Goal: Answer question/provide support: Share knowledge or assist other users

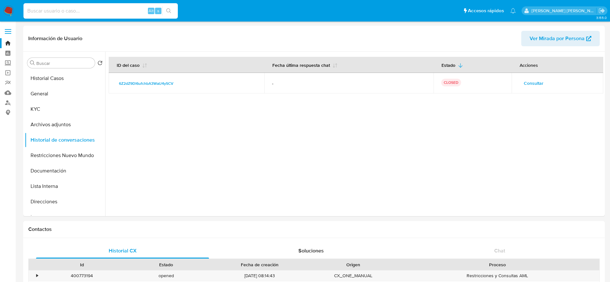
select select "10"
type input "3ANV4OI358gOJZviIKrjdRaq"
click at [169, 6] on button "search-icon" at bounding box center [168, 10] width 13 height 9
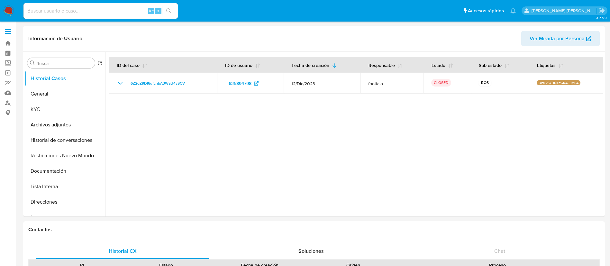
select select "10"
click at [61, 16] on div "Alt s" at bounding box center [100, 10] width 154 height 15
click at [61, 10] on input at bounding box center [100, 11] width 154 height 8
paste input "3ANV4OI358gOJZviIKrjdRaq"
type input "3ANV4OI358gOJZviIKrjdRaq"
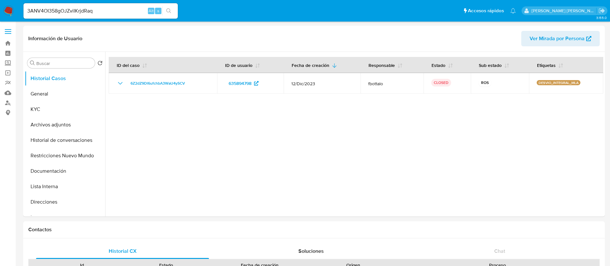
click at [168, 8] on icon "search-icon" at bounding box center [168, 10] width 5 height 5
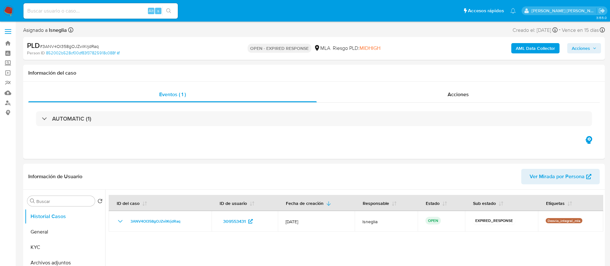
select select "10"
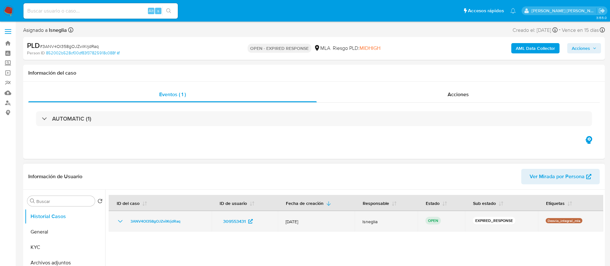
drag, startPoint x: 127, startPoint y: 219, endPoint x: 192, endPoint y: 222, distance: 65.3
click at [192, 222] on div "3ANV4OI358gOJZviIKrjdRaq" at bounding box center [159, 221] width 87 height 8
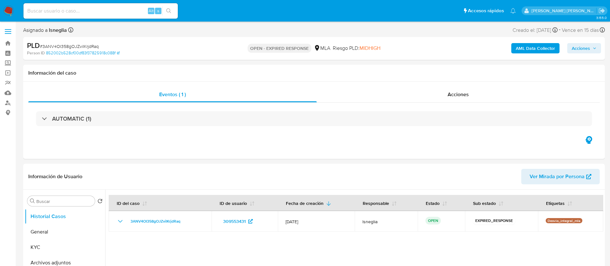
click at [7, 8] on img at bounding box center [8, 10] width 11 height 11
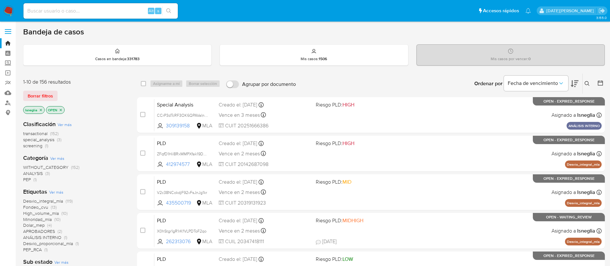
click at [586, 83] on icon at bounding box center [586, 83] width 5 height 5
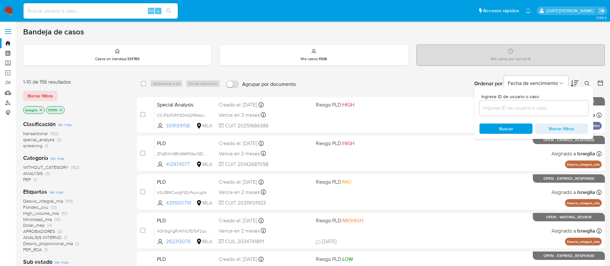
click at [527, 107] on input at bounding box center [533, 108] width 109 height 8
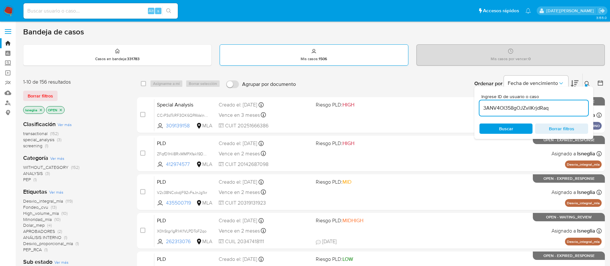
type input "3ANV4OI358gOJZviIKrjdRaq"
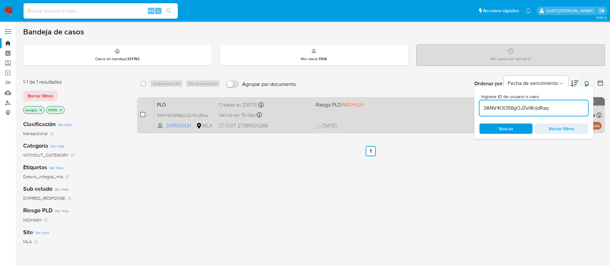
click at [141, 113] on input "checkbox" at bounding box center [142, 114] width 5 height 5
checkbox input "true"
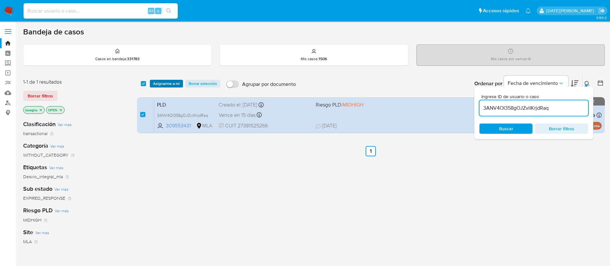
click at [157, 81] on span "Asignarme a mí" at bounding box center [166, 83] width 27 height 6
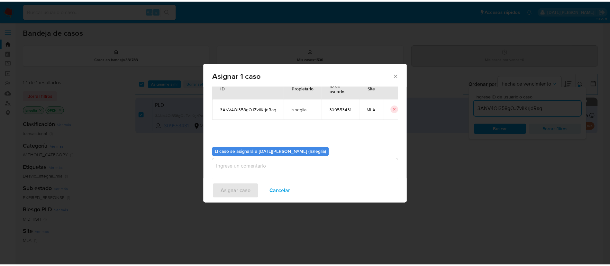
scroll to position [33, 0]
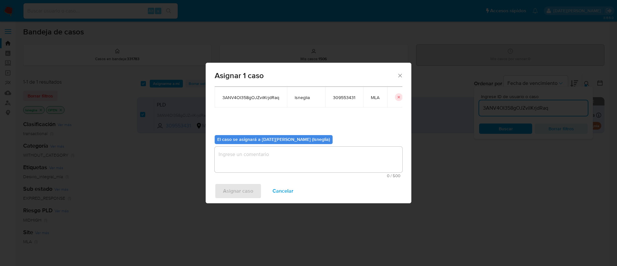
click at [285, 152] on textarea "assign-modal" at bounding box center [309, 160] width 188 height 26
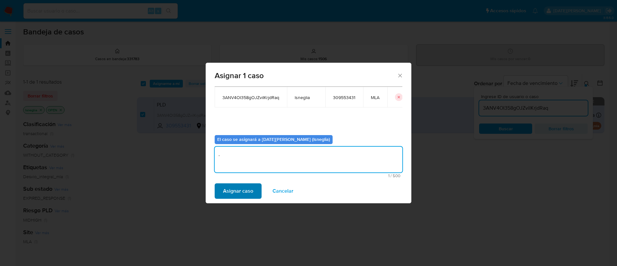
type textarea "."
click at [242, 192] on span "Asignar caso" at bounding box center [238, 191] width 30 height 14
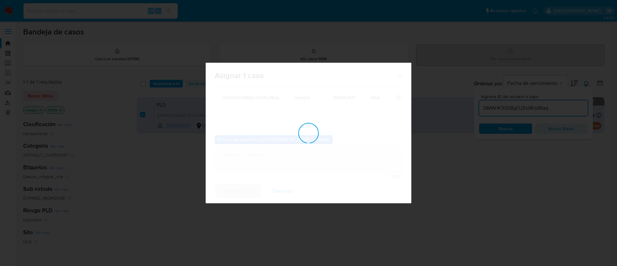
checkbox input "false"
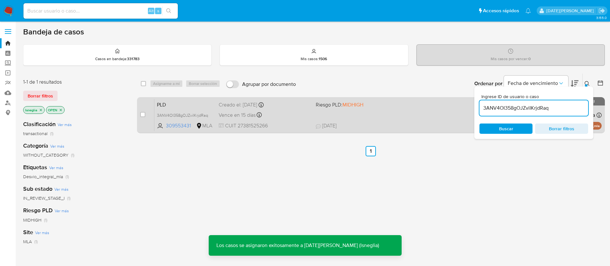
click at [177, 101] on span "PLD" at bounding box center [185, 104] width 57 height 8
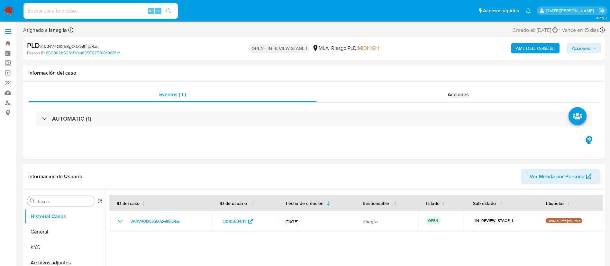
select select "10"
click at [419, 133] on div "AUTOMATIC (1)" at bounding box center [313, 119] width 571 height 32
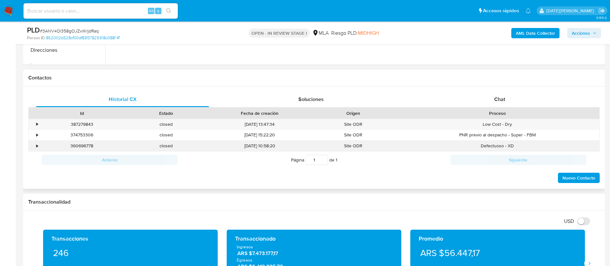
scroll to position [289, 0]
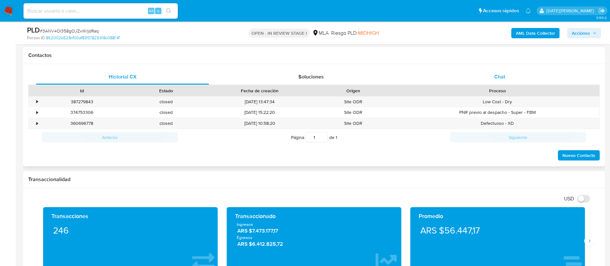
click at [512, 79] on div "Chat" at bounding box center [499, 76] width 173 height 15
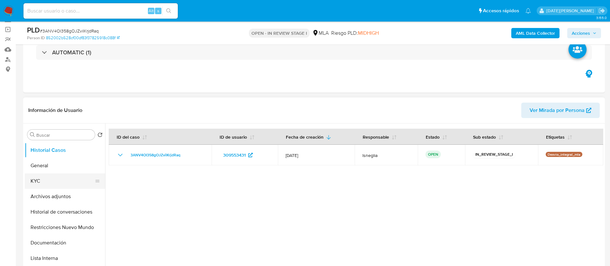
scroll to position [96, 0]
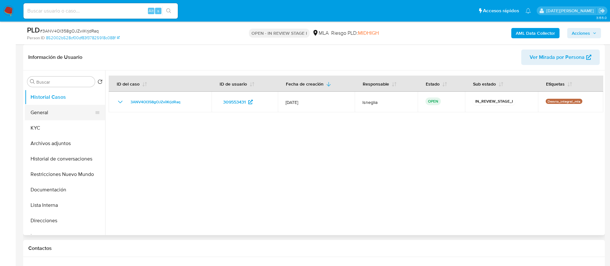
click at [43, 115] on button "General" at bounding box center [62, 112] width 75 height 15
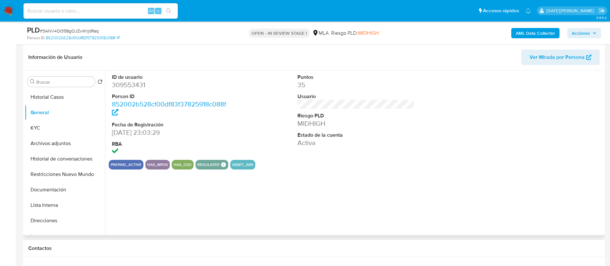
click at [126, 86] on dd "309553431" at bounding box center [170, 84] width 117 height 9
copy dd "309553431"
click at [140, 84] on dd "309553431" at bounding box center [170, 84] width 117 height 9
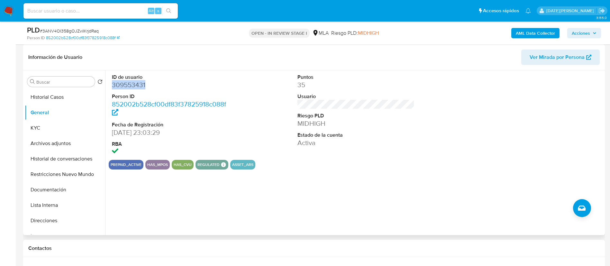
copy dd "309553431"
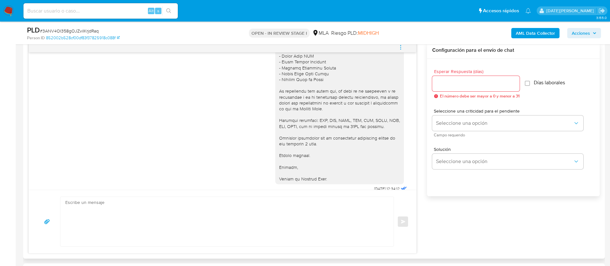
scroll to position [1466, 0]
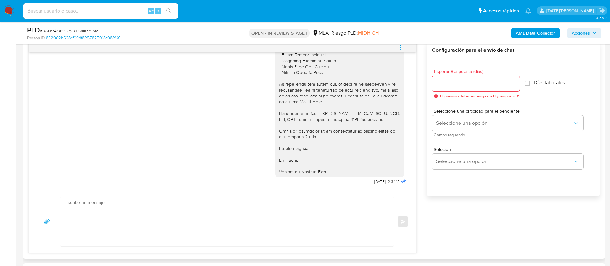
click at [210, 215] on textarea at bounding box center [225, 221] width 320 height 49
click at [133, 221] on textarea at bounding box center [225, 221] width 320 height 49
paste textarea "Hola, Nos ponemos en contacto en esta oportunidad a fin de notificarte que, de …"
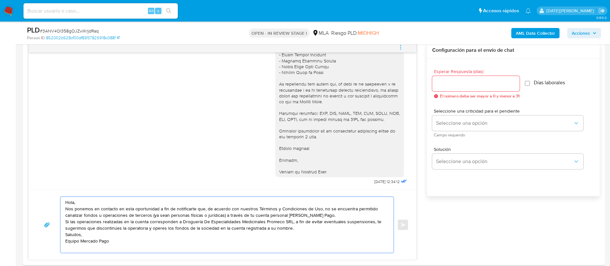
click at [87, 201] on textarea "Hola, Nos ponemos en contacto en esta oportunidad a fin de notificarte que, de …" at bounding box center [225, 225] width 320 height 56
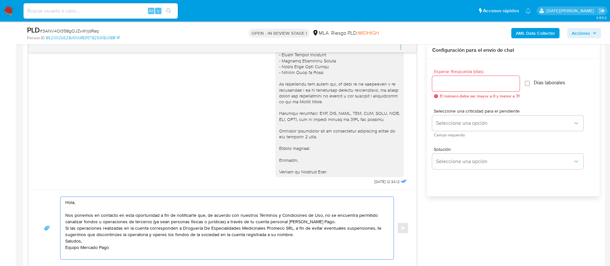
click at [322, 222] on textarea "Hola, Nos ponemos en contacto en esta oportunidad a fin de notificarte que, de …" at bounding box center [225, 228] width 320 height 62
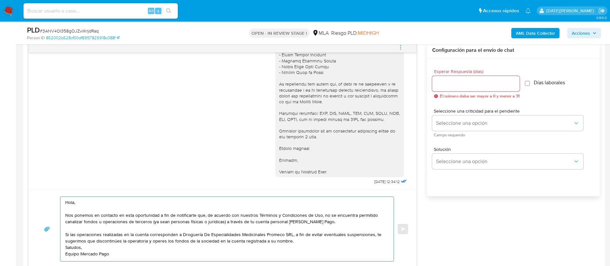
click at [316, 240] on textarea "Hola, Nos ponemos en contacto en esta oportunidad a fin de notificarte que, de …" at bounding box center [225, 229] width 320 height 64
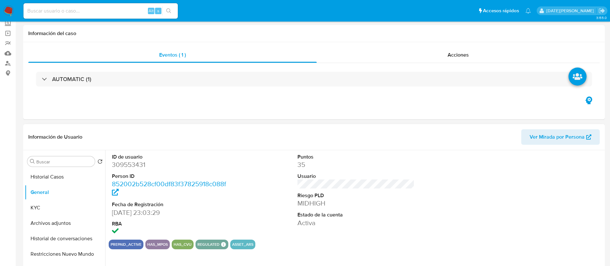
scroll to position [48, 0]
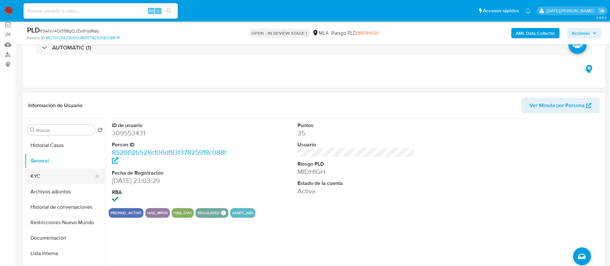
click at [37, 173] on button "KYC" at bounding box center [62, 175] width 75 height 15
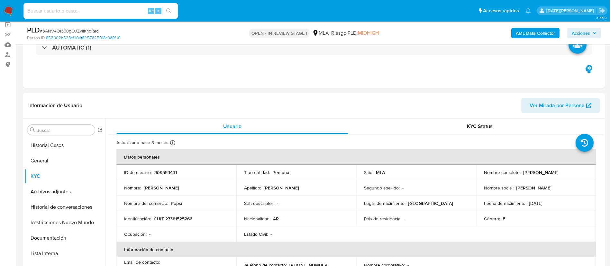
drag, startPoint x: 521, startPoint y: 172, endPoint x: 553, endPoint y: 172, distance: 31.8
click at [553, 172] on div "Nombre completo : Paula Friedrich" at bounding box center [536, 172] width 104 height 6
copy p "Paula Friedrich"
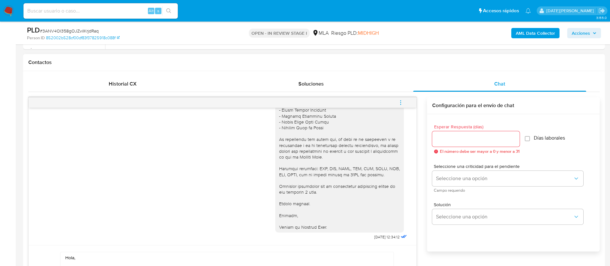
scroll to position [434, 0]
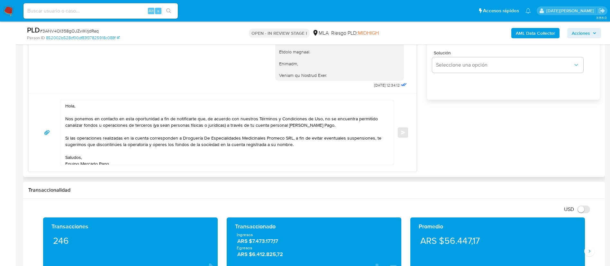
click at [101, 107] on textarea "Hola, Nos ponemos en contacto en esta oportunidad a fin de notificarte que, de …" at bounding box center [225, 132] width 320 height 64
paste textarea "Paula Friedrich"
drag, startPoint x: 151, startPoint y: 125, endPoint x: 224, endPoint y: 127, distance: 72.6
click at [224, 127] on textarea "Hola, Paula Friedrich. Nos ponemos en contacto en esta oportunidad a fin de not…" at bounding box center [225, 132] width 320 height 64
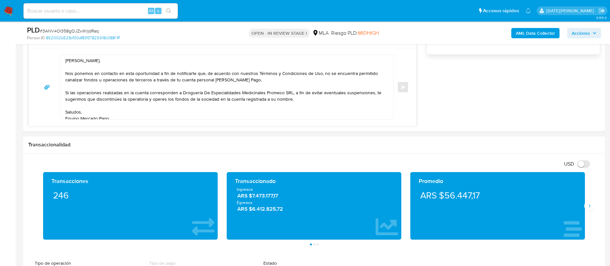
scroll to position [482, 0]
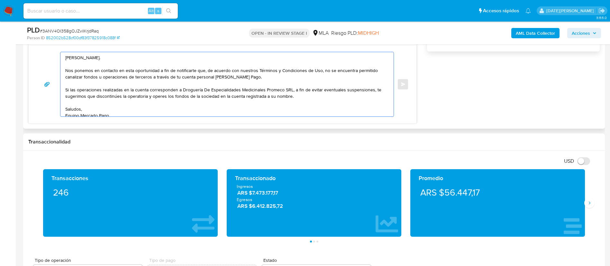
drag, startPoint x: 182, startPoint y: 90, endPoint x: 290, endPoint y: 88, distance: 108.6
click at [290, 88] on textarea "Hola, Paula Friedrich. Nos ponemos en contacto en esta oportunidad a fin de not…" at bounding box center [225, 84] width 320 height 64
click at [183, 89] on textarea "Hola, Paula Friedrich. Nos ponemos en contacto en esta oportunidad a fin de not…" at bounding box center [225, 84] width 320 height 64
click at [0, 0] on lt-span "Agustín" at bounding box center [0, 0] width 0 height 0
click at [203, 102] on textarea "Hola, Paula Friedrich. Nos ponemos en contacto en esta oportunidad a fin de not…" at bounding box center [225, 84] width 320 height 64
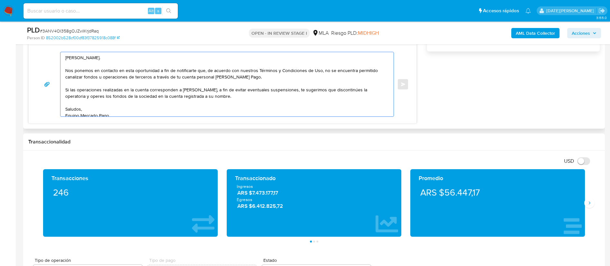
drag, startPoint x: 85, startPoint y: 96, endPoint x: 245, endPoint y: 96, distance: 159.4
click at [240, 98] on textarea "Hola, Paula Friedrich. Nos ponemos en contacto en esta oportunidad a fin de not…" at bounding box center [225, 84] width 320 height 64
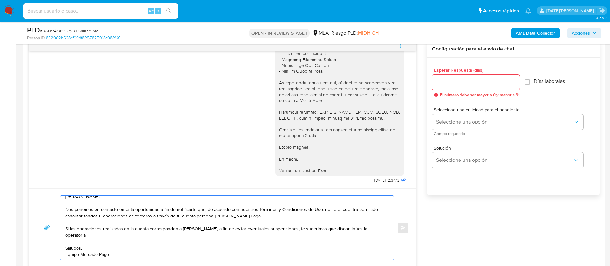
scroll to position [289, 0]
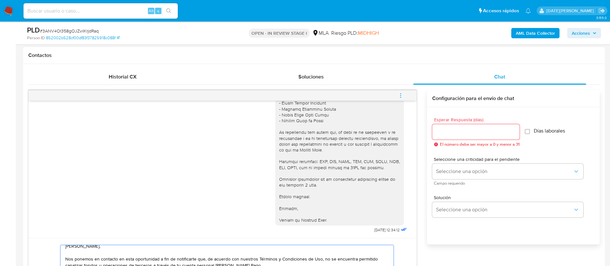
type textarea "Hola, Paula Friedrich. Nos ponemos en contacto en esta oportunidad a fin de not…"
click at [475, 134] on input "Esperar Respuesta (días)" at bounding box center [475, 132] width 87 height 8
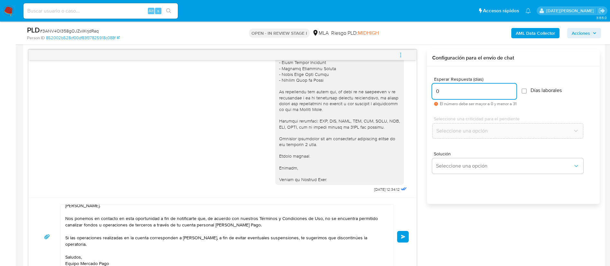
scroll to position [337, 0]
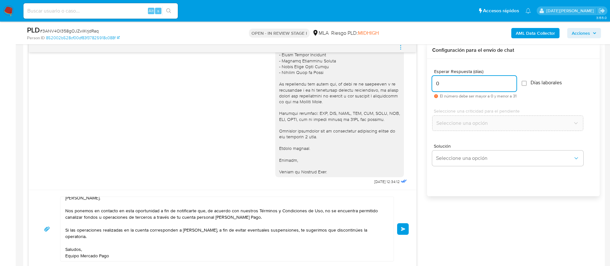
type input "0"
click at [73, 32] on span "# 3ANV4OI358gOJZviIKrjdRaq" at bounding box center [69, 31] width 59 height 6
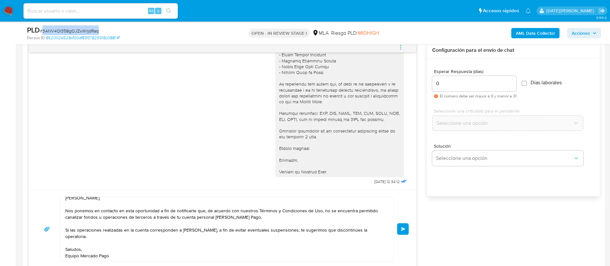
copy span "3ANV4OI358gOJZviIKrjdRaq"
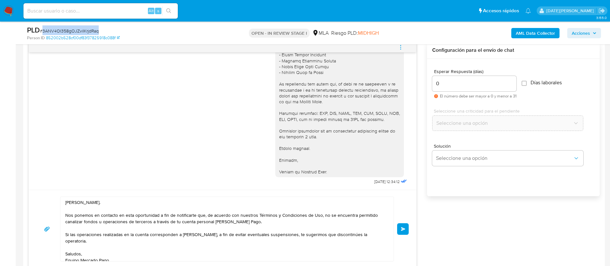
scroll to position [11, 0]
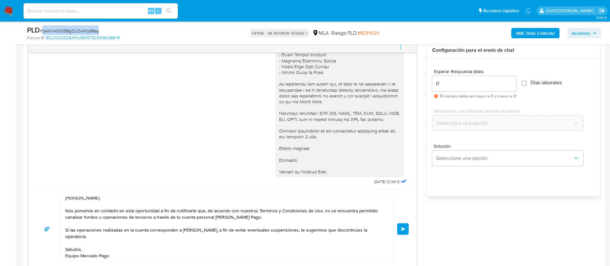
click at [402, 228] on span "Enviar" at bounding box center [403, 229] width 4 height 4
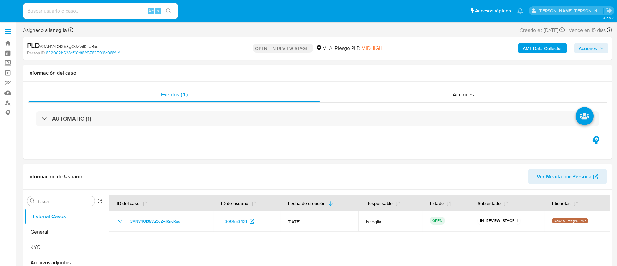
select select "10"
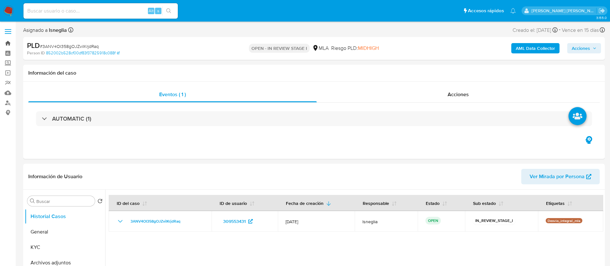
click at [6, 45] on link "Bandeja" at bounding box center [38, 43] width 76 height 10
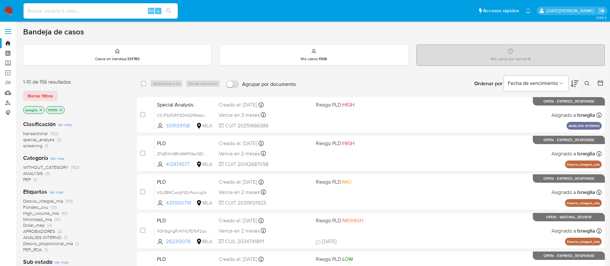
click at [587, 81] on icon at bounding box center [586, 83] width 5 height 5
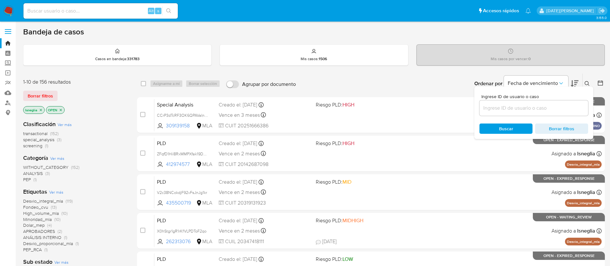
drag, startPoint x: 484, startPoint y: 113, endPoint x: 488, endPoint y: 110, distance: 5.1
click at [483, 113] on div at bounding box center [533, 107] width 109 height 15
click at [489, 110] on input at bounding box center [533, 108] width 109 height 8
paste input "3ANV4OI358gOJZviIKrjdRaq"
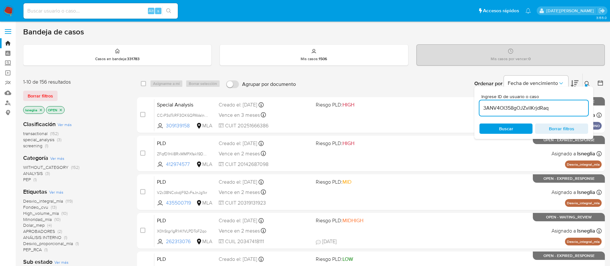
type input "3ANV4OI358gOJZviIKrjdRaq"
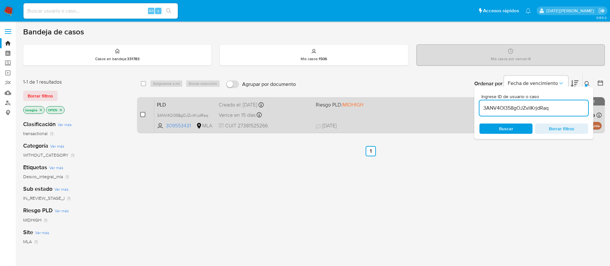
click at [141, 113] on input "checkbox" at bounding box center [142, 114] width 5 height 5
checkbox input "true"
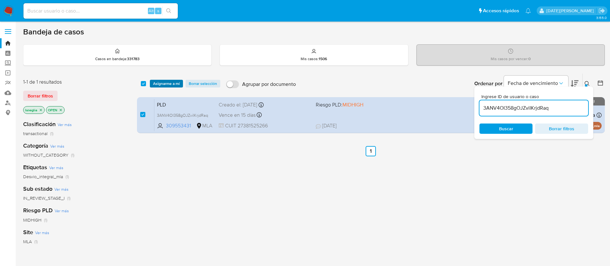
click at [171, 84] on span "Asignarme a mí" at bounding box center [166, 83] width 27 height 6
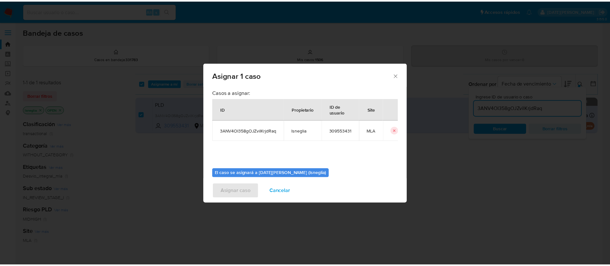
scroll to position [33, 0]
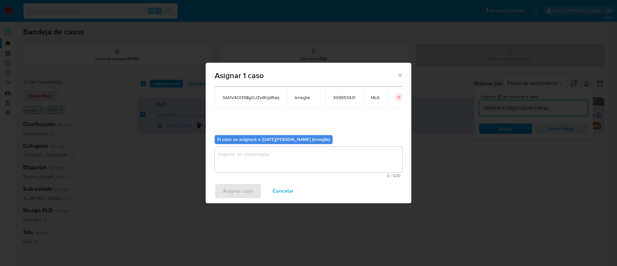
click at [277, 165] on textarea "assign-modal" at bounding box center [309, 160] width 188 height 26
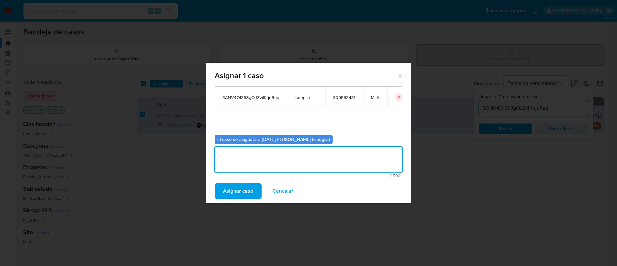
type textarea "."
click at [235, 191] on span "Asignar caso" at bounding box center [238, 191] width 30 height 14
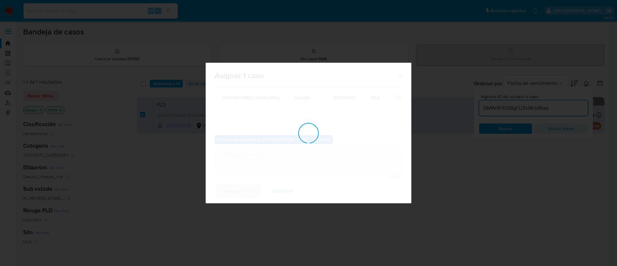
checkbox input "false"
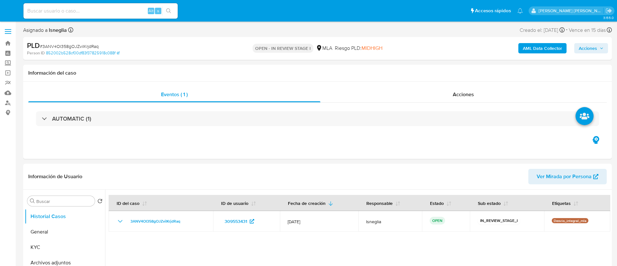
select select "10"
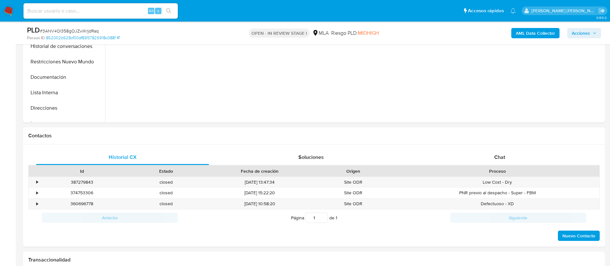
scroll to position [241, 0]
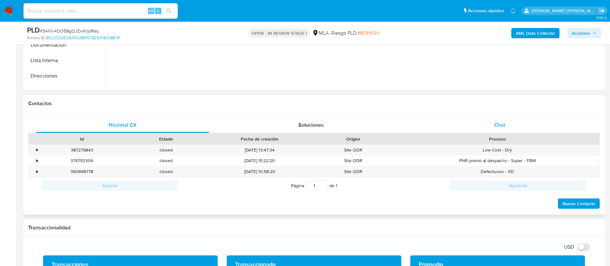
click at [468, 123] on div "Chat" at bounding box center [499, 124] width 173 height 15
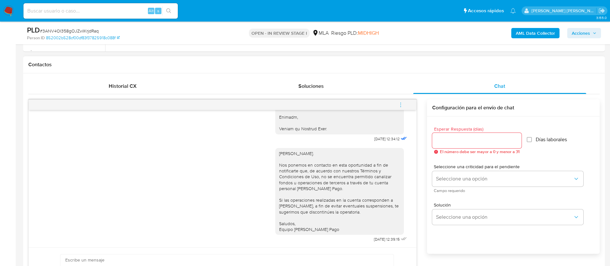
scroll to position [289, 0]
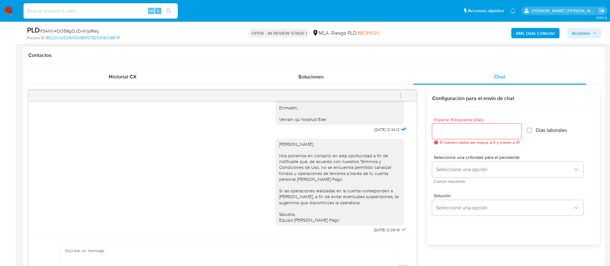
click at [405, 94] on button "menu-action" at bounding box center [400, 95] width 21 height 15
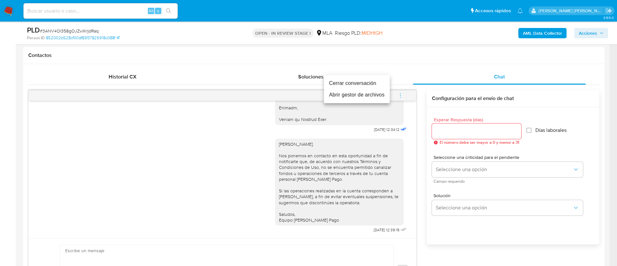
click at [351, 81] on li "Cerrar conversación" at bounding box center [357, 83] width 66 height 12
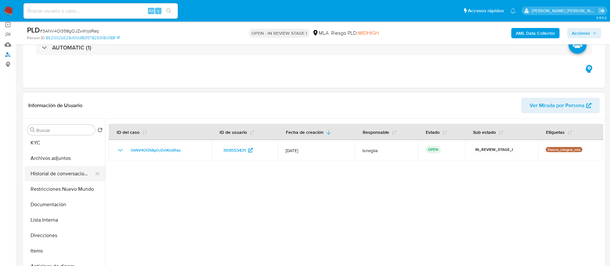
scroll to position [48, 0]
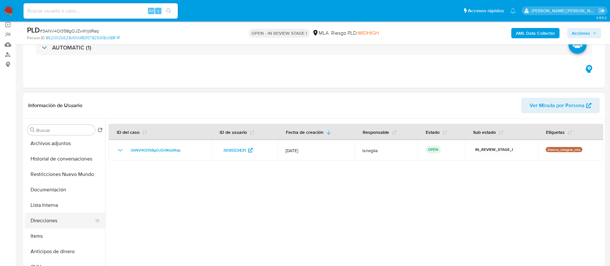
click at [56, 219] on button "Direcciones" at bounding box center [62, 220] width 75 height 15
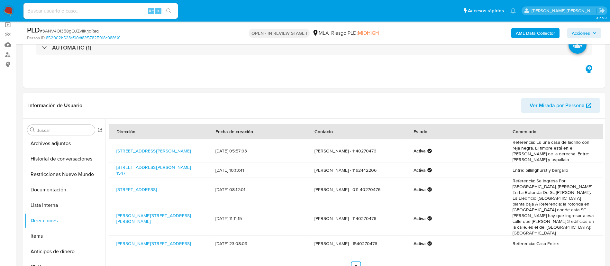
drag, startPoint x: 114, startPoint y: 161, endPoint x: 180, endPoint y: 167, distance: 66.2
click at [180, 167] on td "Calle Laprida 1547, San Isidro, Buenos Aires, 1642, Argentina 1547" at bounding box center [158, 169] width 99 height 15
copy link "Calle Laprida 1547, San Isidro, Buenos Aires, 1642, Argentina 1547"
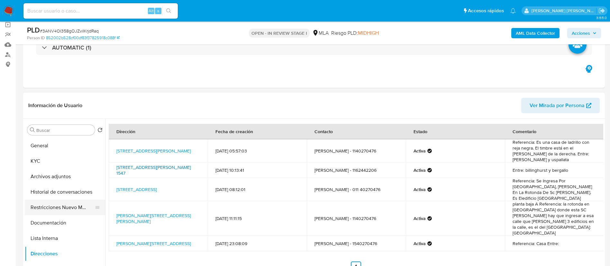
scroll to position [0, 0]
click at [52, 177] on button "KYC" at bounding box center [62, 175] width 75 height 15
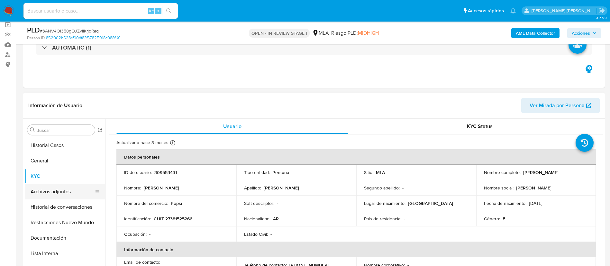
click at [68, 196] on button "Archivos adjuntos" at bounding box center [62, 191] width 75 height 15
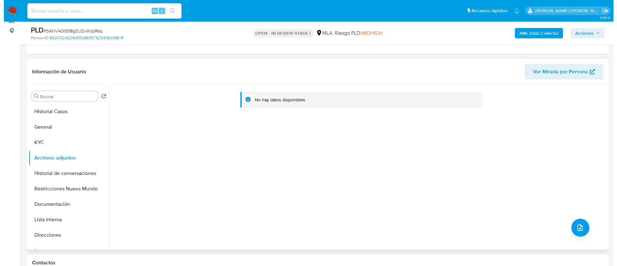
scroll to position [96, 0]
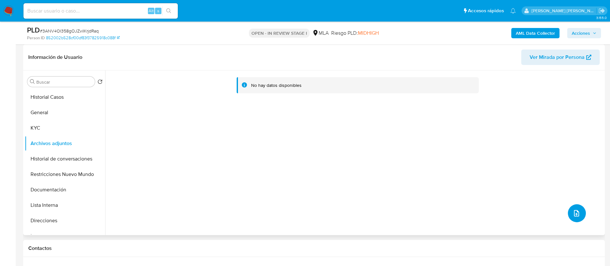
click at [575, 214] on icon "upload-file" at bounding box center [576, 213] width 8 height 8
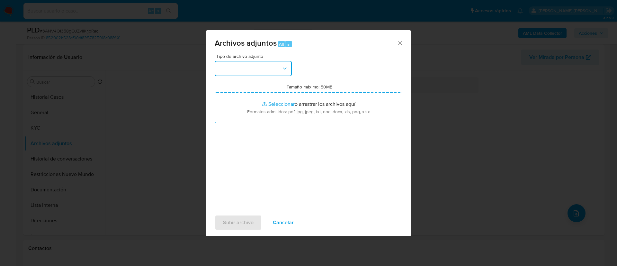
click at [271, 67] on button "button" at bounding box center [253, 68] width 77 height 15
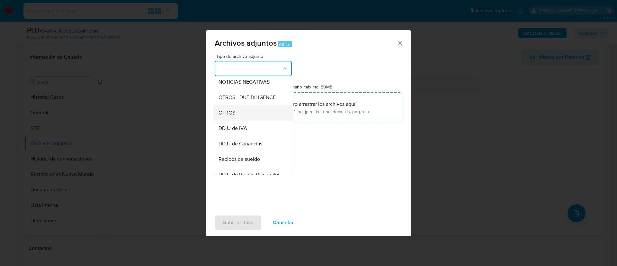
click at [244, 121] on div "OTROS" at bounding box center [252, 112] width 66 height 15
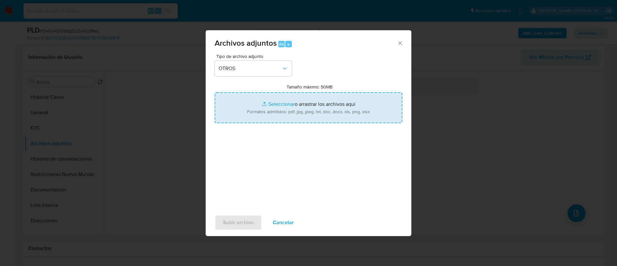
type input "C:\fakepath\309553431 Movimientos.xlsx"
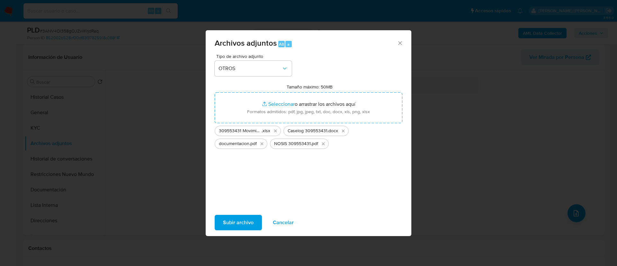
click at [239, 217] on span "Subir archivo" at bounding box center [238, 222] width 31 height 14
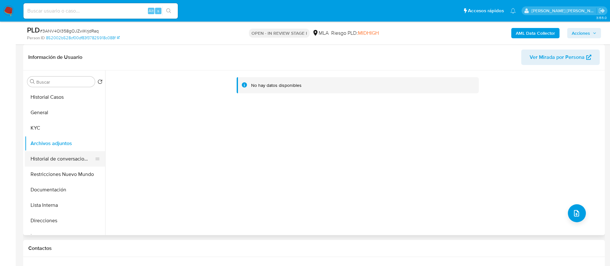
click at [58, 157] on button "Historial de conversaciones" at bounding box center [62, 158] width 75 height 15
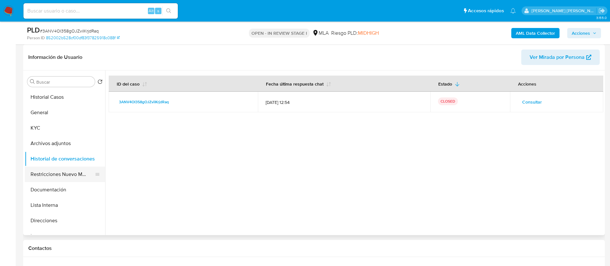
click at [44, 172] on button "Restricciones Nuevo Mundo" at bounding box center [62, 173] width 75 height 15
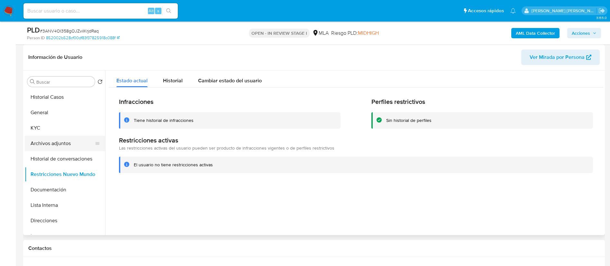
click at [72, 150] on button "Archivos adjuntos" at bounding box center [62, 143] width 75 height 15
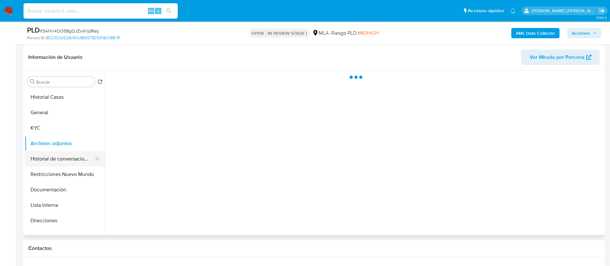
click at [71, 154] on button "Historial de conversaciones" at bounding box center [62, 158] width 75 height 15
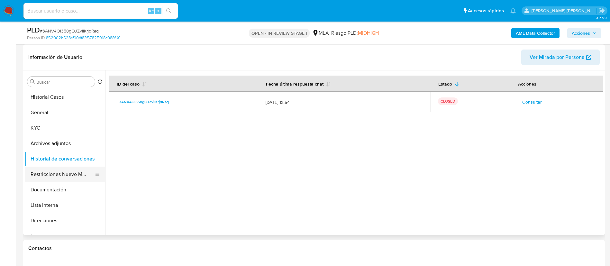
click at [67, 175] on button "Restricciones Nuevo Mundo" at bounding box center [62, 173] width 75 height 15
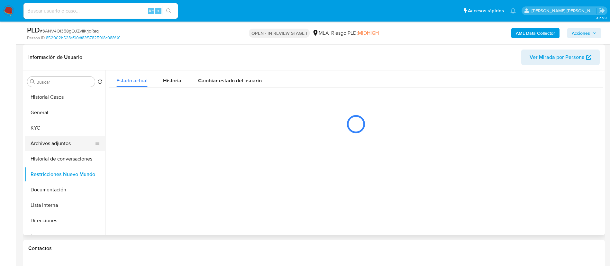
click at [57, 143] on button "Archivos adjuntos" at bounding box center [62, 143] width 75 height 15
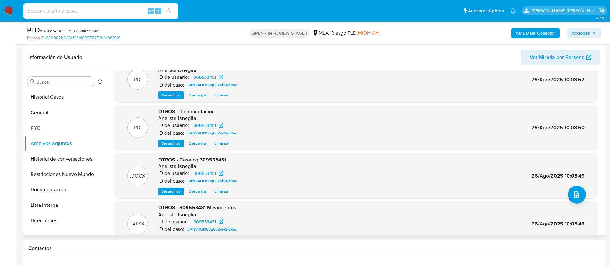
scroll to position [0, 0]
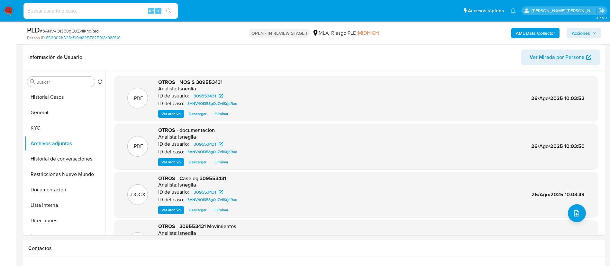
click at [532, 34] on b "AML Data Collector" at bounding box center [535, 33] width 39 height 10
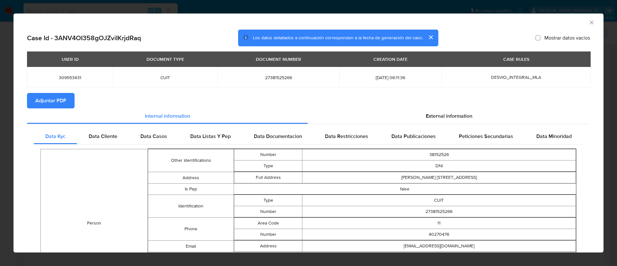
click at [66, 96] on button "Adjuntar PDF" at bounding box center [51, 100] width 48 height 15
click at [588, 23] on icon "Cerrar ventana" at bounding box center [591, 22] width 6 height 6
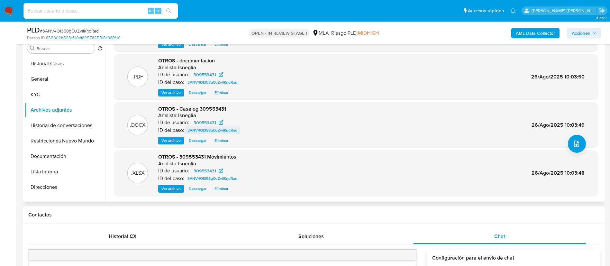
scroll to position [145, 0]
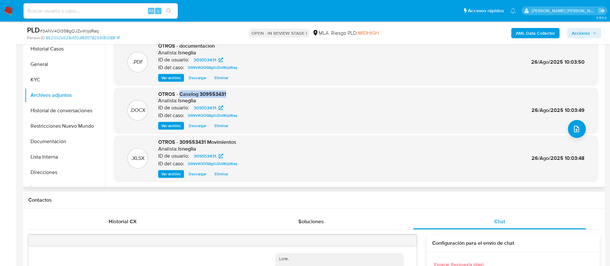
drag, startPoint x: 180, startPoint y: 95, endPoint x: 226, endPoint y: 95, distance: 46.3
click at [226, 95] on div "OTROS - Caselog 309553431 Analista: lsneglia ID de usuario: 309553431 ID del ca…" at bounding box center [199, 110] width 82 height 39
copy span "Caselog 309553431"
click at [61, 123] on button "Restricciones Nuevo Mundo" at bounding box center [62, 125] width 75 height 15
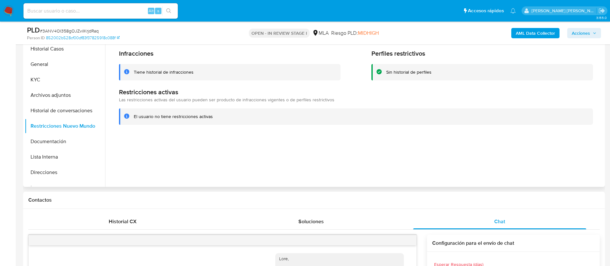
scroll to position [96, 0]
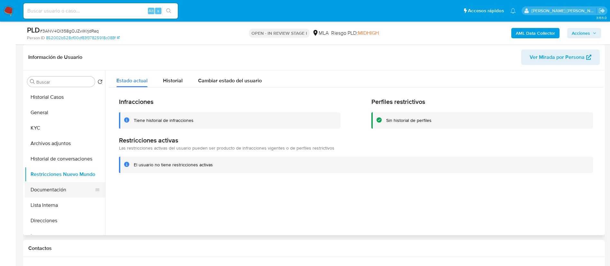
click at [46, 189] on button "Documentación" at bounding box center [62, 189] width 75 height 15
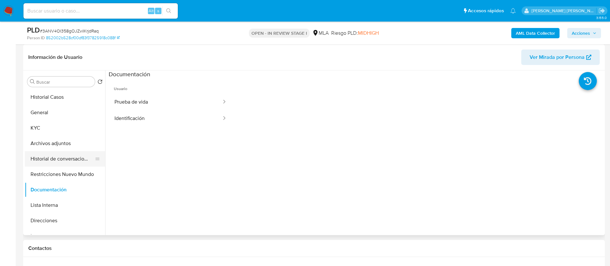
click at [64, 161] on button "Historial de conversaciones" at bounding box center [62, 158] width 75 height 15
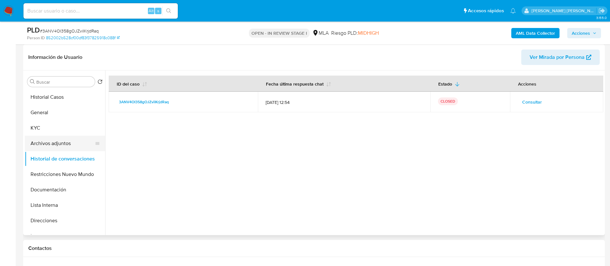
click at [66, 143] on button "Archivos adjuntos" at bounding box center [62, 143] width 75 height 15
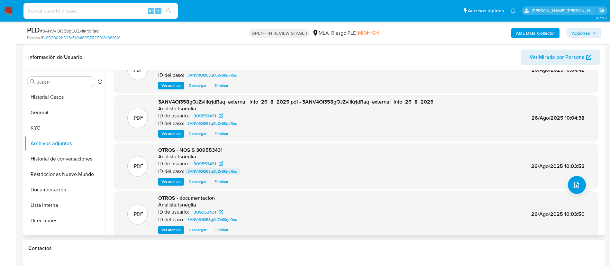
scroll to position [54, 0]
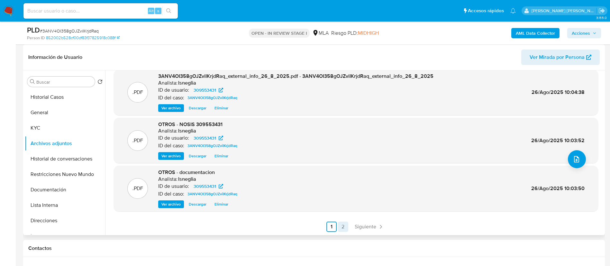
click at [340, 224] on link "2" at bounding box center [343, 226] width 10 height 10
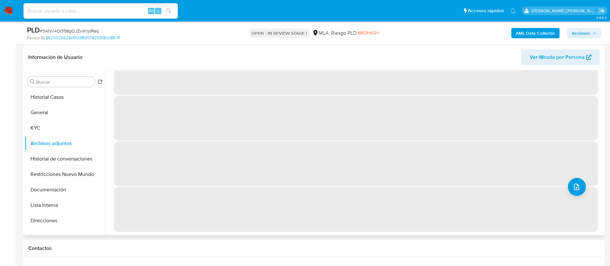
scroll to position [0, 0]
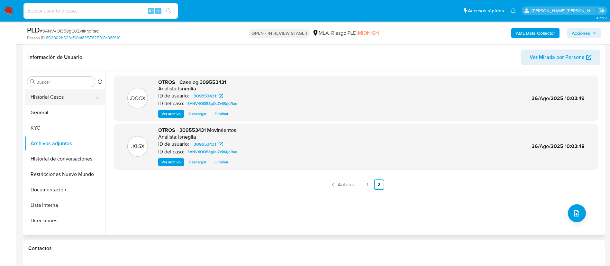
click at [37, 98] on button "Historial Casos" at bounding box center [62, 96] width 75 height 15
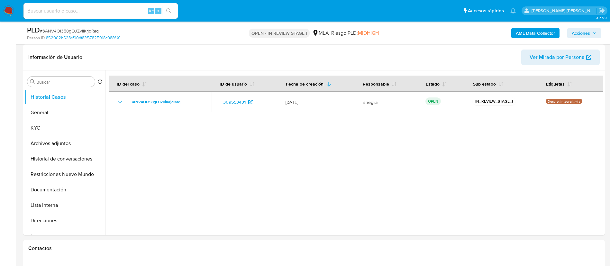
click at [585, 33] on span "Acciones" at bounding box center [580, 33] width 18 height 10
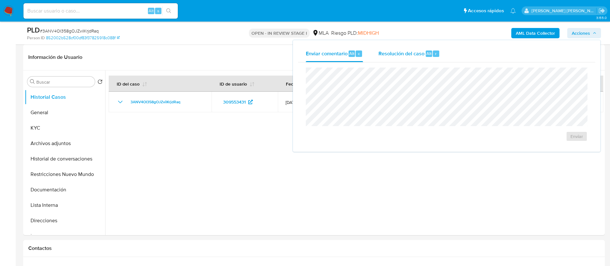
click at [399, 61] on div "Resolución del caso Alt r" at bounding box center [408, 53] width 61 height 17
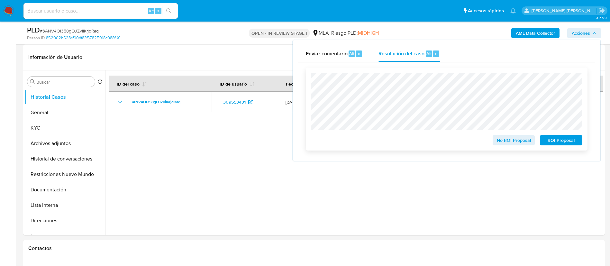
click at [513, 141] on span "No ROI Proposal" at bounding box center [513, 140] width 33 height 9
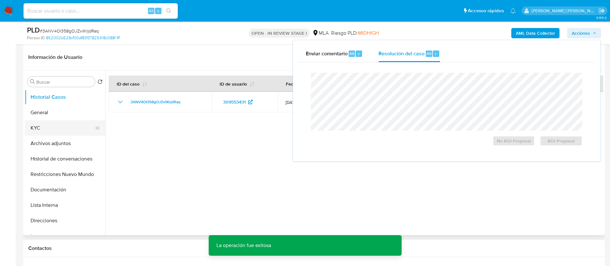
click at [51, 122] on button "KYC" at bounding box center [62, 127] width 75 height 15
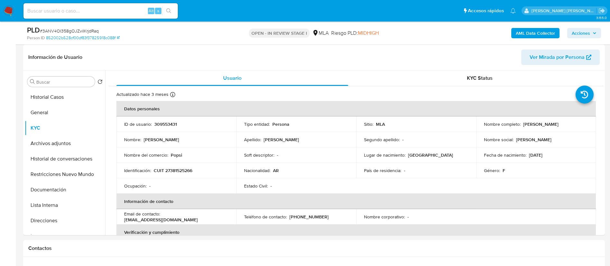
click at [110, 10] on input at bounding box center [100, 11] width 154 height 8
paste input "dLOiKLcTOPfueFRUQBxPu6ne"
type input "dLOiKLcTOPfueFRUQBxPu6ne"
click at [168, 12] on icon "search-icon" at bounding box center [168, 10] width 5 height 5
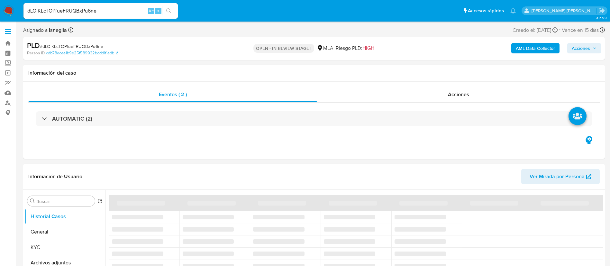
select select "10"
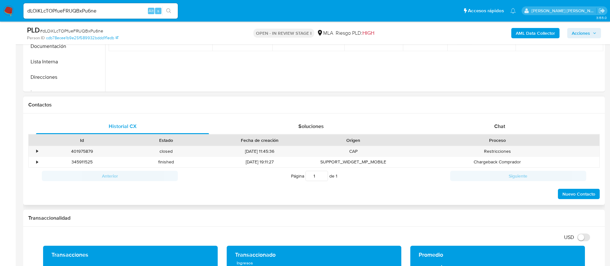
scroll to position [241, 0]
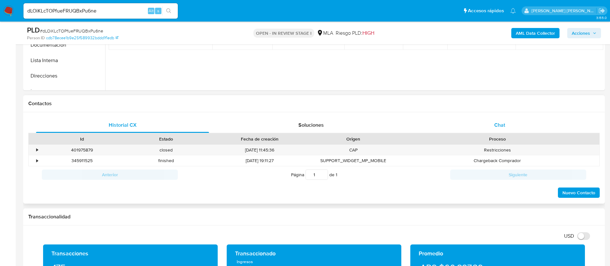
click at [496, 119] on div "Chat" at bounding box center [499, 124] width 173 height 15
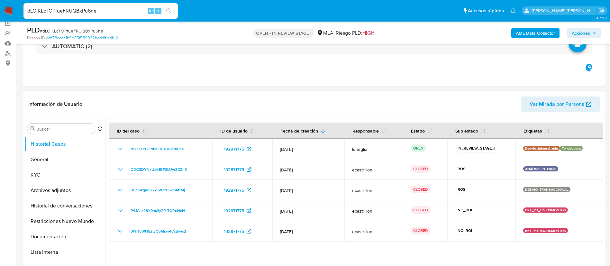
scroll to position [48, 0]
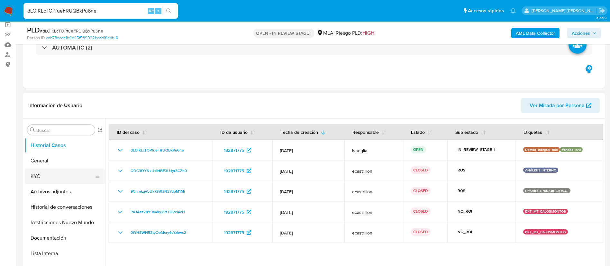
click at [55, 170] on button "KYC" at bounding box center [62, 175] width 75 height 15
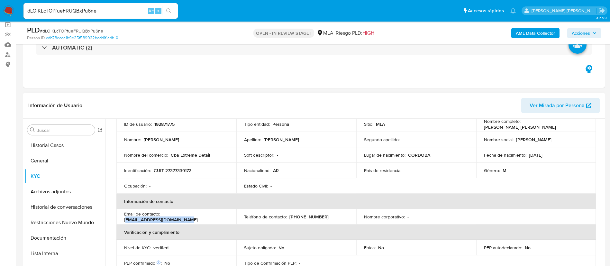
drag, startPoint x: 163, startPoint y: 215, endPoint x: 222, endPoint y: 217, distance: 59.5
click at [222, 217] on div "Email de contacto : f.lombardoventas@gmail.com" at bounding box center [176, 217] width 104 height 12
copy p ".lombardoventas@gmail.com"
drag, startPoint x: 162, startPoint y: 218, endPoint x: 229, endPoint y: 216, distance: 66.9
click at [229, 216] on td "Email de contacto : f.lombardoventas@gmail.com" at bounding box center [176, 216] width 120 height 15
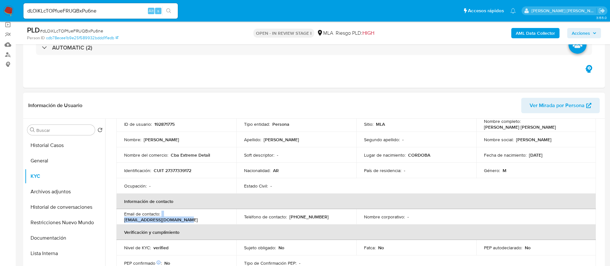
copy div "f.lombardoventas@gmail.com"
click at [55, 12] on input "dLOiKLcTOPfueFRUQBxPu6ne" at bounding box center [100, 11] width 154 height 8
paste input "CCrP3dTcRF3OK6QPAVaInMiq"
type input "CCrP3dTcRF3OK6QPAVaInMiq"
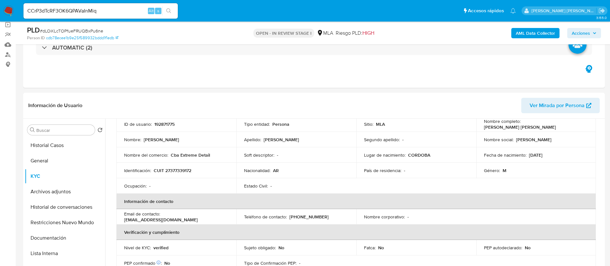
click at [171, 7] on button "search-icon" at bounding box center [168, 10] width 13 height 9
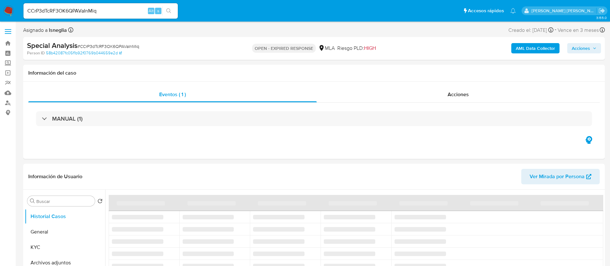
select select "10"
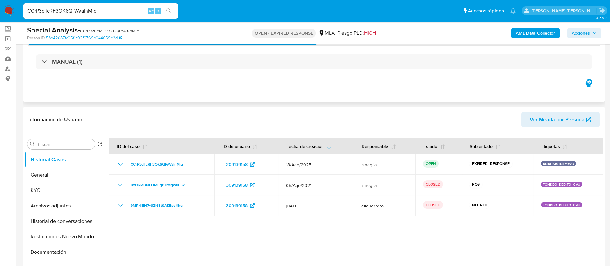
scroll to position [48, 0]
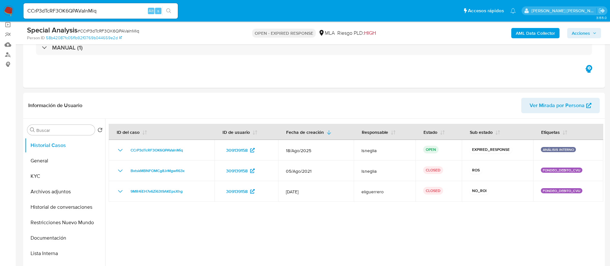
click at [104, 32] on span "# CCrP3dTcRF3OK6QPAVaInMiq" at bounding box center [108, 31] width 62 height 6
copy span "CCrP3dTcRF3OK6QPAVaInMiq"
click at [5, 11] on img at bounding box center [8, 10] width 11 height 11
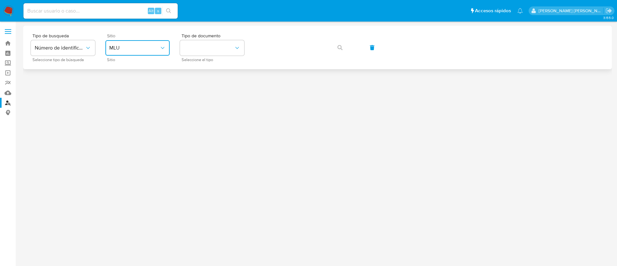
click at [166, 48] on button "MLU" at bounding box center [137, 47] width 64 height 15
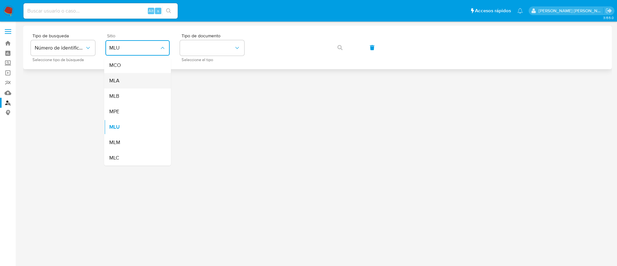
click at [135, 80] on div "MLA" at bounding box center [135, 80] width 53 height 15
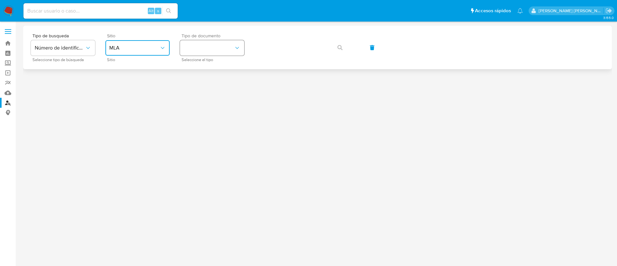
click at [232, 42] on button "identificationType" at bounding box center [212, 47] width 64 height 15
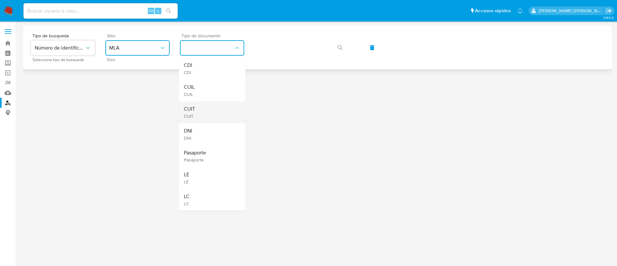
click at [214, 111] on div "CUIT CUIT" at bounding box center [210, 112] width 53 height 22
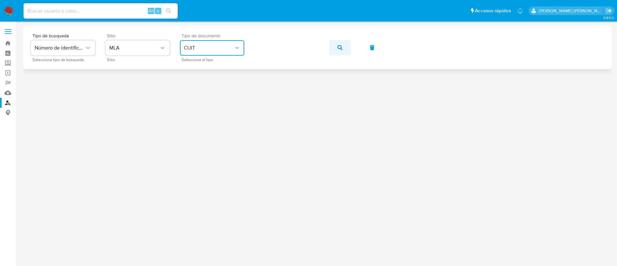
click at [339, 45] on icon "button" at bounding box center [339, 47] width 5 height 5
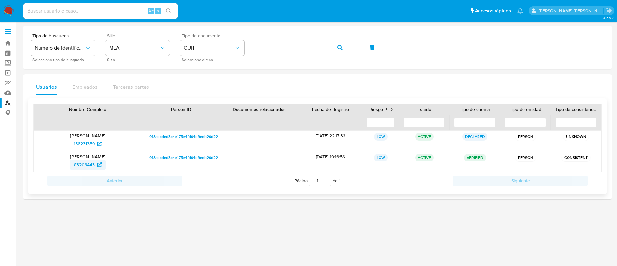
click at [91, 162] on span "83206443" at bounding box center [84, 164] width 21 height 10
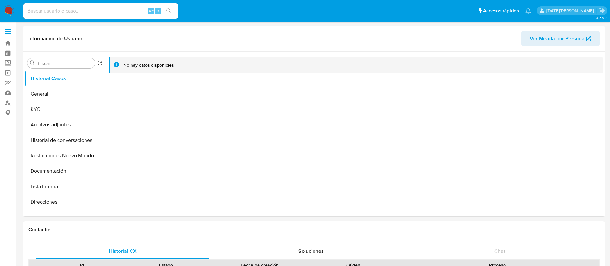
select select "10"
click at [62, 169] on button "Documentación" at bounding box center [62, 170] width 75 height 15
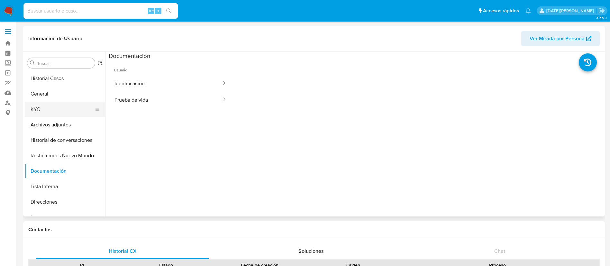
click at [56, 104] on button "KYC" at bounding box center [62, 109] width 75 height 15
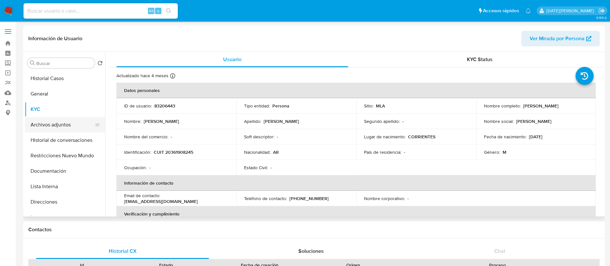
scroll to position [48, 0]
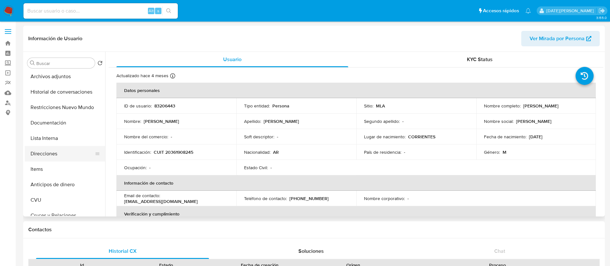
click at [52, 152] on button "Direcciones" at bounding box center [62, 153] width 75 height 15
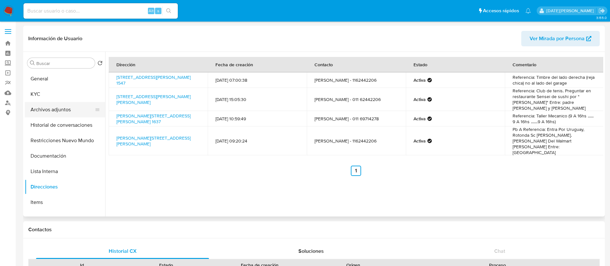
scroll to position [0, 0]
click at [44, 110] on button "KYC" at bounding box center [62, 109] width 75 height 15
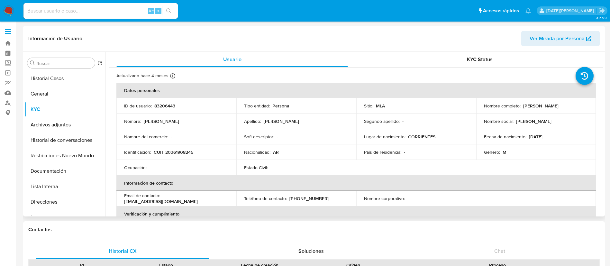
click at [187, 153] on p "CUIT 20361908245" at bounding box center [174, 152] width 40 height 6
copy p "20361908245"
click at [174, 152] on p "CUIT 20361908245" at bounding box center [174, 152] width 40 height 6
click at [175, 152] on p "CUIT 20361908245" at bounding box center [174, 152] width 40 height 6
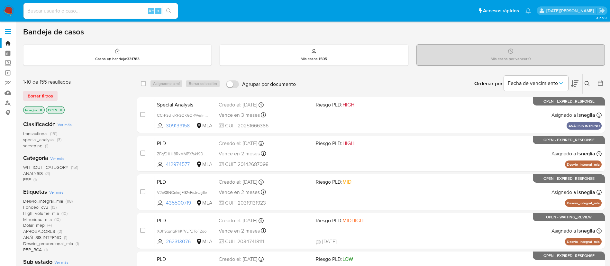
click at [588, 83] on icon at bounding box center [586, 83] width 5 height 5
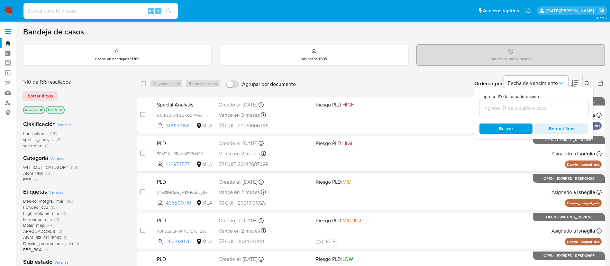
click at [521, 107] on input at bounding box center [533, 108] width 109 height 8
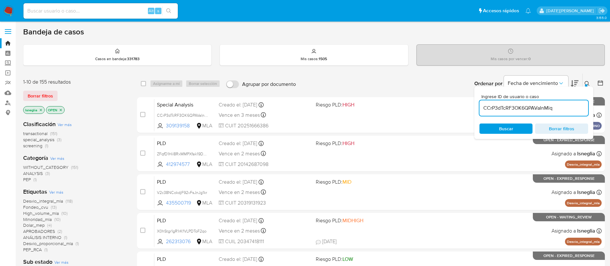
type input "CCrP3dTcRF3OK6QPAVaInMiq"
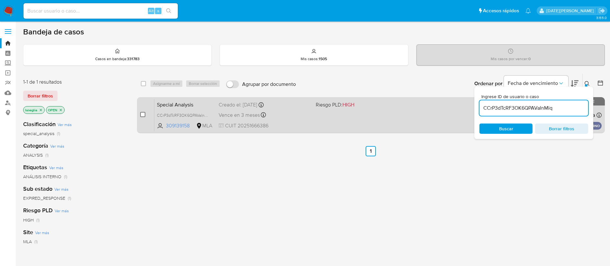
click at [143, 114] on input "checkbox" at bounding box center [142, 114] width 5 height 5
checkbox input "true"
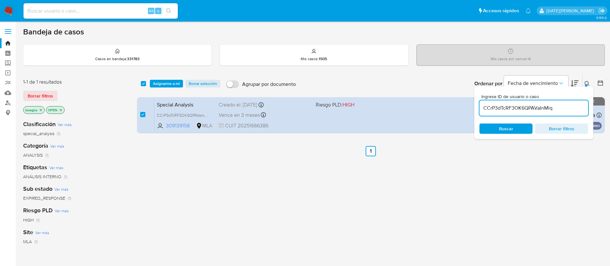
click at [169, 87] on span "Asignarme a mí" at bounding box center [166, 83] width 27 height 6
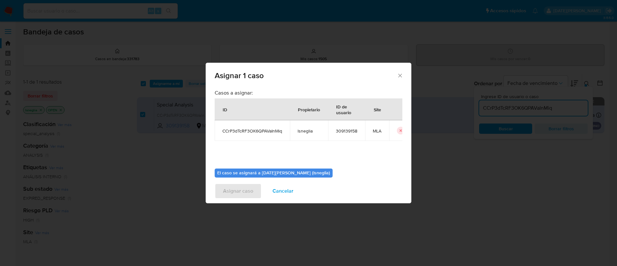
click at [173, 81] on div "Asignar 1 caso Casos a asignar: ID Propietario ID de usuario Site CCrP3dTcRF3OK…" at bounding box center [308, 133] width 617 height 266
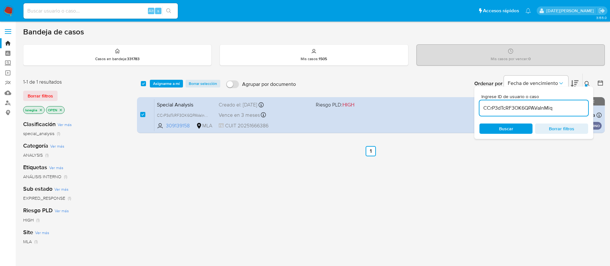
click at [175, 85] on span "Asignarme a mí" at bounding box center [166, 83] width 27 height 6
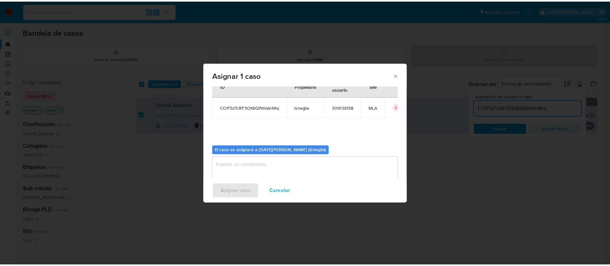
scroll to position [33, 0]
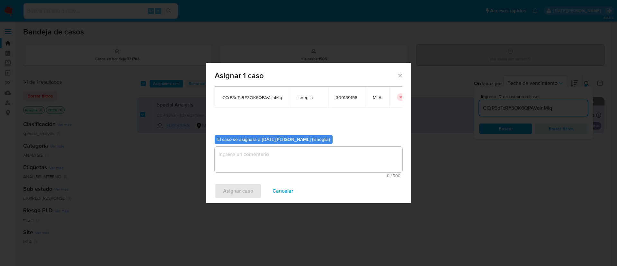
click at [267, 157] on textarea "assign-modal" at bounding box center [309, 160] width 188 height 26
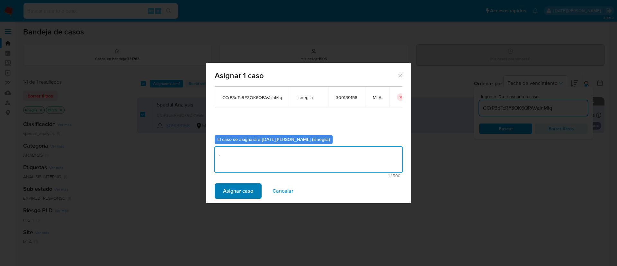
type textarea "."
click at [246, 191] on span "Asignar caso" at bounding box center [238, 191] width 30 height 14
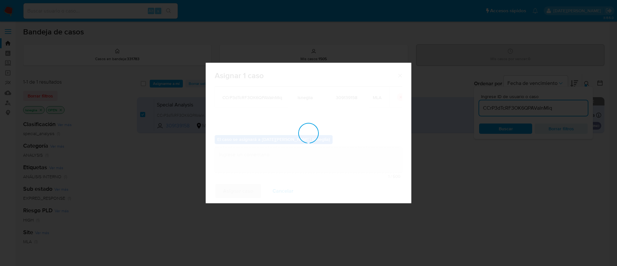
checkbox input "false"
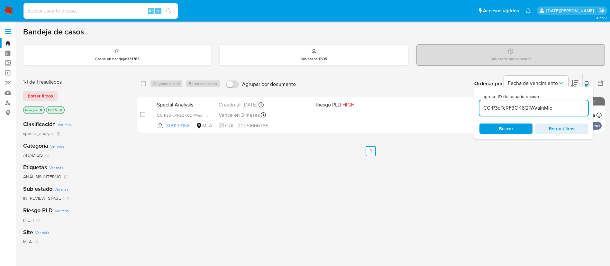
click at [466, 180] on div "select-all-cases-checkbox Asignarme a mí Borrar selección Agrupar por documento…" at bounding box center [371, 218] width 468 height 291
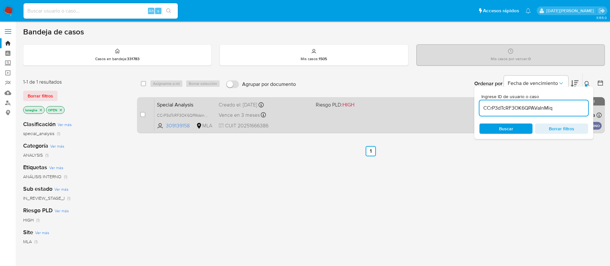
click at [193, 108] on span "Special Analysis" at bounding box center [185, 104] width 57 height 8
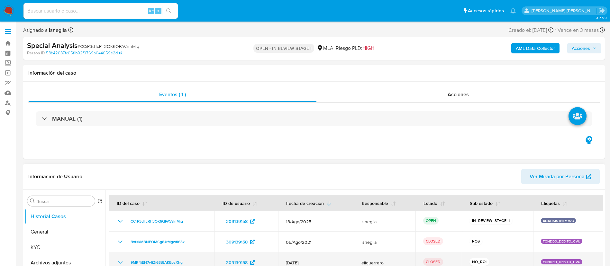
select select "10"
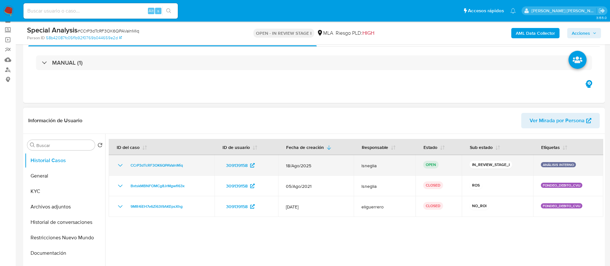
scroll to position [48, 0]
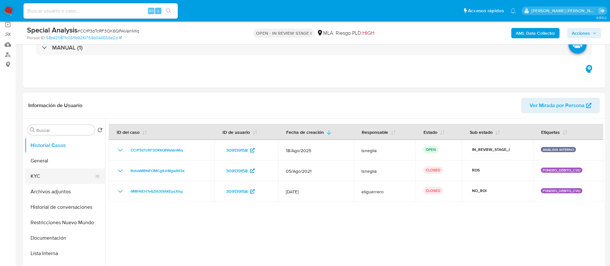
click at [46, 180] on button "KYC" at bounding box center [62, 175] width 75 height 15
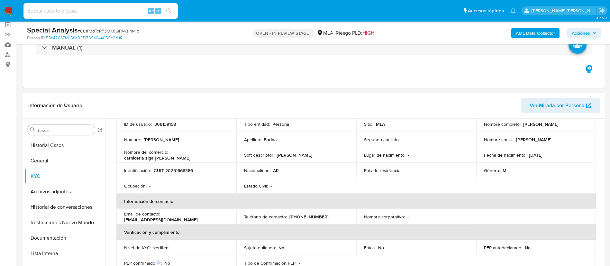
click at [87, 7] on input at bounding box center [100, 11] width 154 height 8
click at [86, 11] on input at bounding box center [100, 11] width 154 height 8
paste input "CCrP3dTcRF3OK6QPAVaInMiq"
click at [168, 11] on icon "search-icon" at bounding box center [168, 10] width 5 height 5
click at [169, 11] on icon "search-icon" at bounding box center [168, 10] width 5 height 5
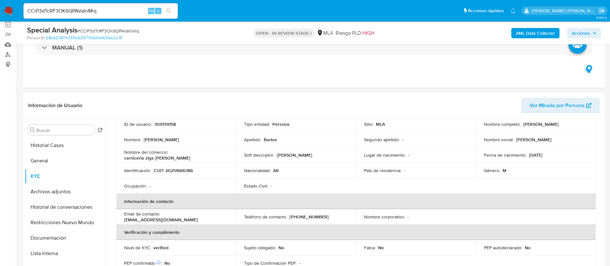
click at [94, 12] on input "CCrP3dTcRF3OK6QPAVaInMiq" at bounding box center [100, 11] width 154 height 8
paste input "55OEpAgfyGTQYTUPxhfwebSX"
type input "55OEpAgfyGTQYTUPxhfwebSX"
click at [168, 9] on icon "search-icon" at bounding box center [168, 10] width 5 height 5
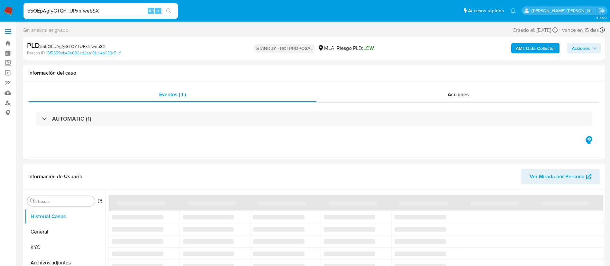
select select "10"
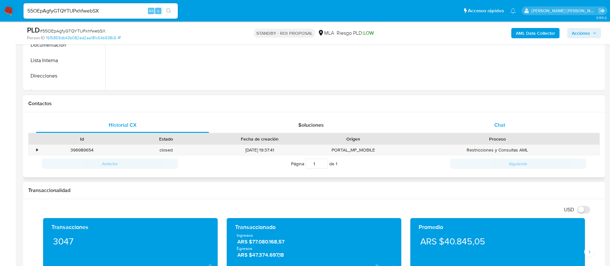
click at [507, 126] on div "Chat" at bounding box center [499, 124] width 173 height 15
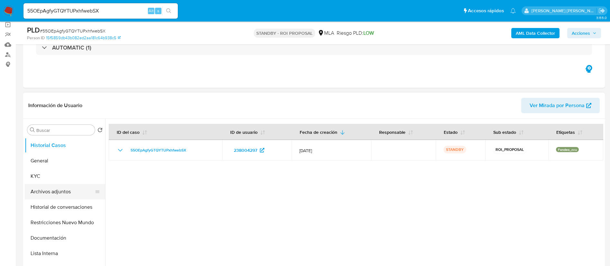
click at [62, 192] on button "Archivos adjuntos" at bounding box center [62, 191] width 75 height 15
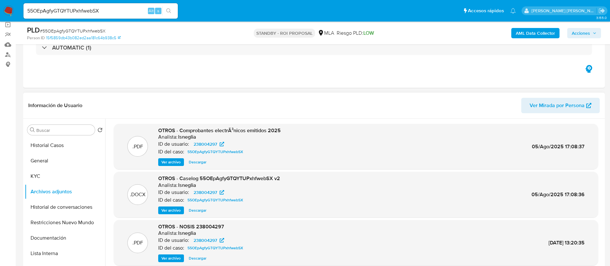
click at [175, 210] on span "Ver archivo" at bounding box center [170, 210] width 19 height 6
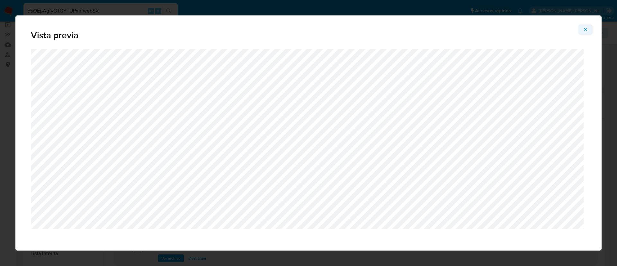
click at [586, 29] on icon "Attachment preview" at bounding box center [585, 29] width 5 height 5
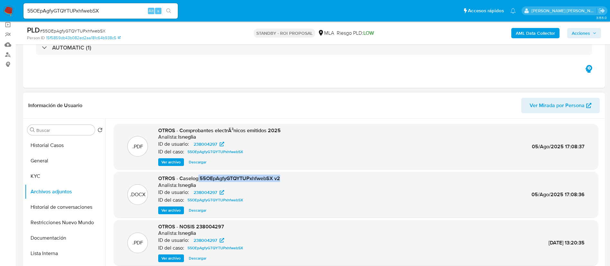
drag, startPoint x: 199, startPoint y: 177, endPoint x: 292, endPoint y: 181, distance: 92.7
click at [292, 181] on div ".DOCX OTROS - Caselog 55OEpAgfyGTQYTUPxhfwebSX v2 Analista: lsneglia ID de usua…" at bounding box center [356, 194] width 478 height 39
click at [85, 9] on input "55OEpAgfyGTQYTUPxhfwebSX" at bounding box center [100, 11] width 154 height 8
paste input "CCrP3dTcRF3OK6QPAVaInMiq"
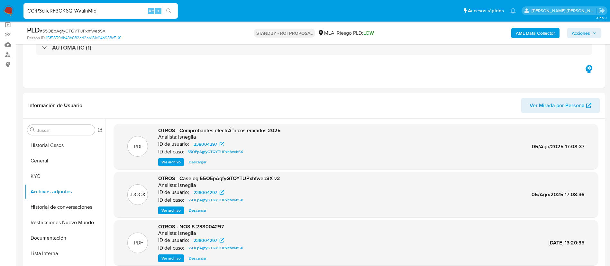
type input "CCrP3dTcRF3OK6QPAVaInMiq"
click at [167, 9] on icon "search-icon" at bounding box center [168, 10] width 5 height 5
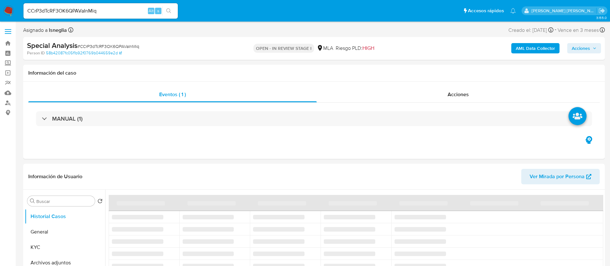
select select "10"
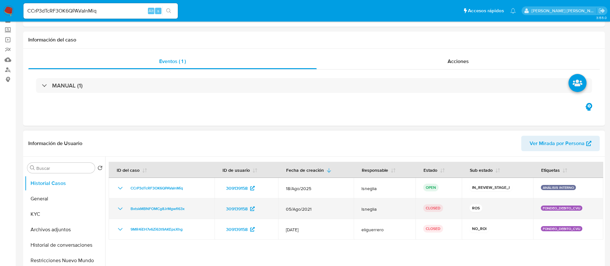
scroll to position [48, 0]
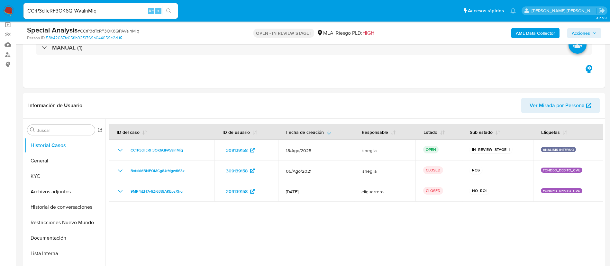
click at [40, 162] on button "General" at bounding box center [62, 160] width 75 height 15
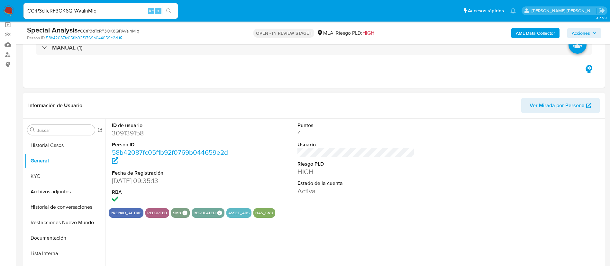
click at [131, 131] on dd "309139158" at bounding box center [170, 133] width 117 height 9
copy dd "309139158"
click at [132, 133] on dd "309139158" at bounding box center [170, 133] width 117 height 9
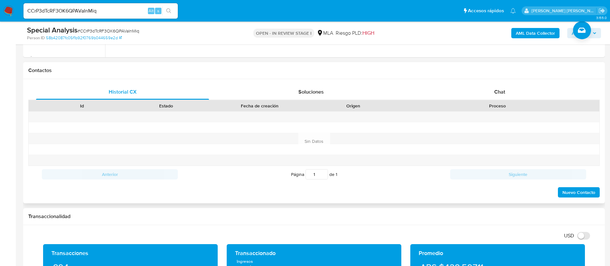
scroll to position [289, 0]
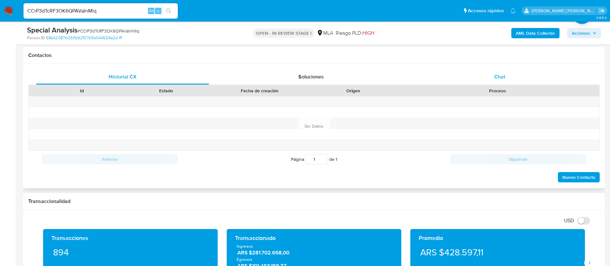
click at [480, 70] on div "Chat" at bounding box center [499, 76] width 173 height 15
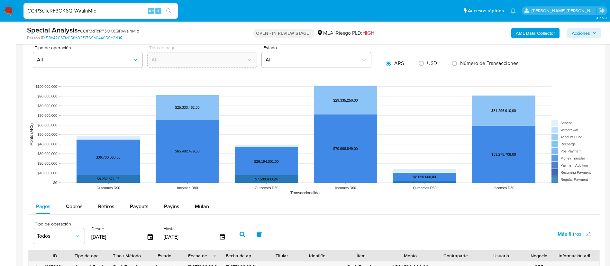
scroll to position [723, 0]
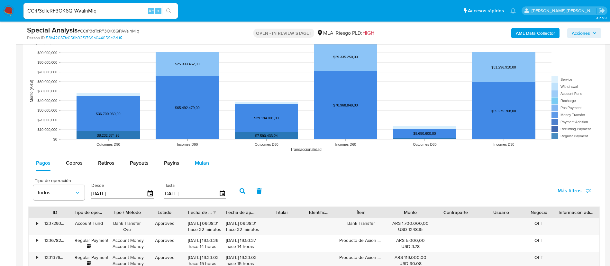
click at [212, 160] on button "Mulan" at bounding box center [202, 162] width 30 height 15
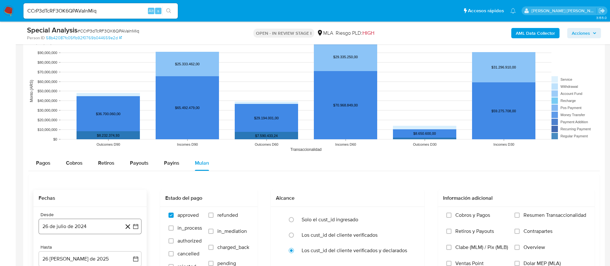
click at [101, 225] on button "26 de julio de 2024" at bounding box center [90, 226] width 103 height 15
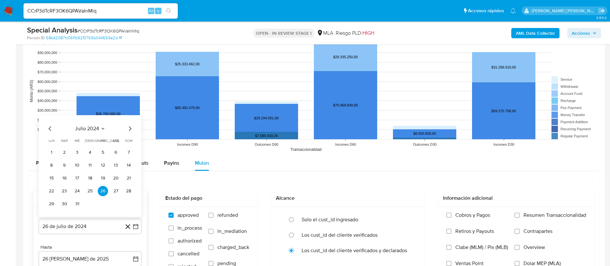
click at [49, 127] on icon "Mes anterior" at bounding box center [50, 129] width 8 height 8
click at [52, 150] on button "1" at bounding box center [51, 152] width 10 height 10
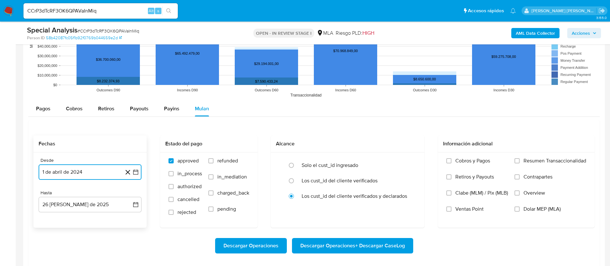
scroll to position [820, 0]
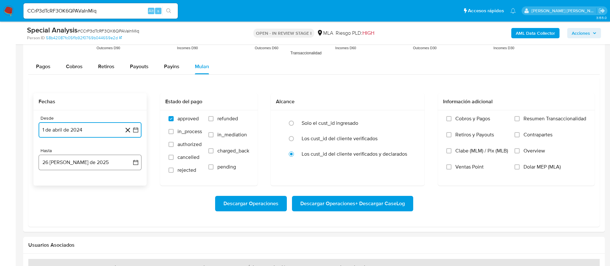
click at [86, 164] on button "26 de agosto de 2025" at bounding box center [90, 162] width 103 height 15
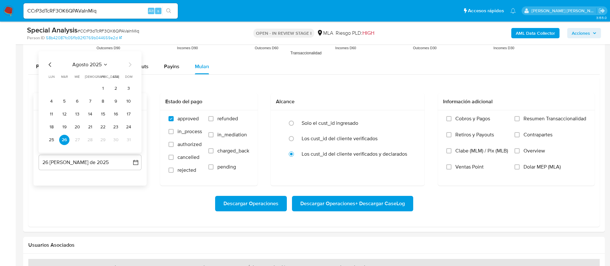
click at [50, 61] on icon "Mes anterior" at bounding box center [50, 65] width 8 height 8
click at [89, 138] on button "31" at bounding box center [90, 140] width 10 height 10
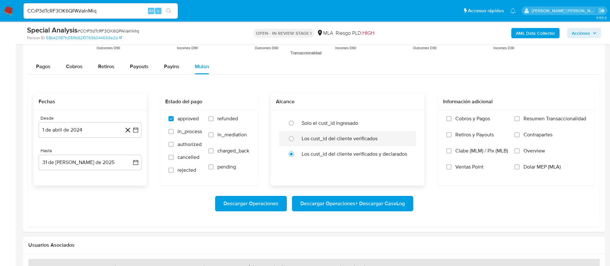
click at [333, 139] on label "Los cust_id del cliente verificados" at bounding box center [339, 138] width 76 height 6
click at [296, 139] on input "radio" at bounding box center [291, 138] width 10 height 10
radio input "true"
click at [537, 168] on span "Dolar MEP (MLA)" at bounding box center [541, 167] width 37 height 6
click at [519, 168] on input "Dolar MEP (MLA)" at bounding box center [516, 166] width 5 height 5
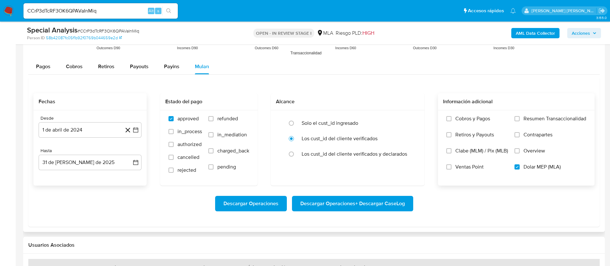
click at [365, 202] on span "Descargar Operaciones + Descargar CaseLog" at bounding box center [352, 203] width 104 height 14
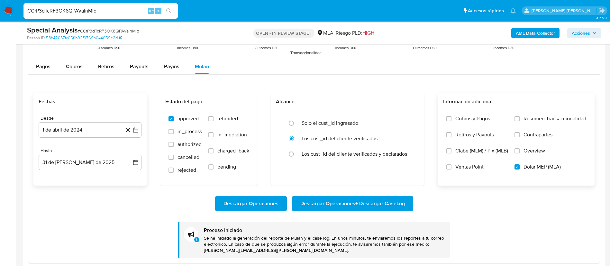
click at [68, 16] on div "CCrP3dTcRF3OK6QPAVaInMiq Alt s" at bounding box center [100, 10] width 154 height 15
click at [70, 9] on input "CCrP3dTcRF3OK6QPAVaInMiq" at bounding box center [100, 11] width 154 height 8
paste input "M4x4K6nzd6YzR4iFx0qFd5T5"
type input "M4x4K6nzd6YzR4iFx0qFd5T5"
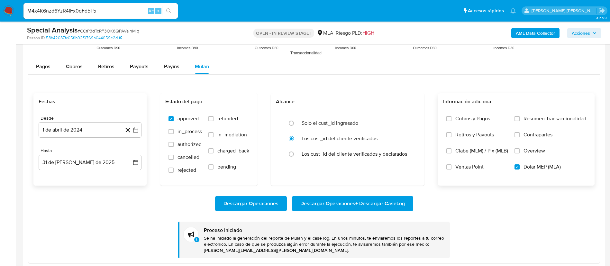
click at [171, 8] on icon "search-icon" at bounding box center [168, 10] width 5 height 5
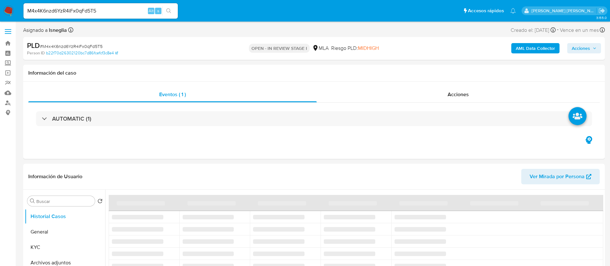
select select "10"
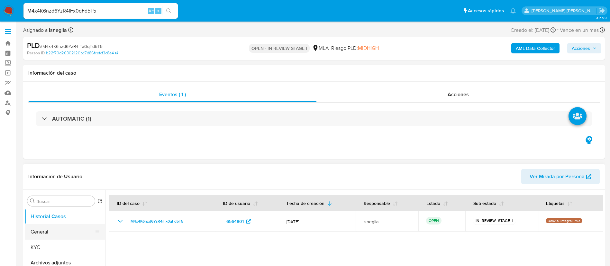
click at [38, 230] on button "General" at bounding box center [62, 231] width 75 height 15
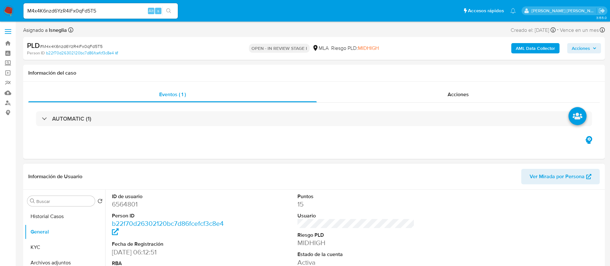
click at [119, 205] on dd "6564801" at bounding box center [170, 204] width 117 height 9
copy dd "6564801"
click at [121, 203] on dd "6564801" at bounding box center [170, 204] width 117 height 9
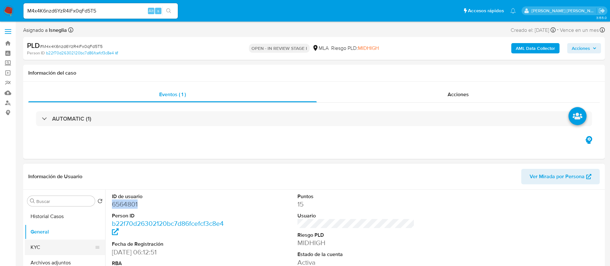
click at [34, 247] on button "KYC" at bounding box center [62, 246] width 75 height 15
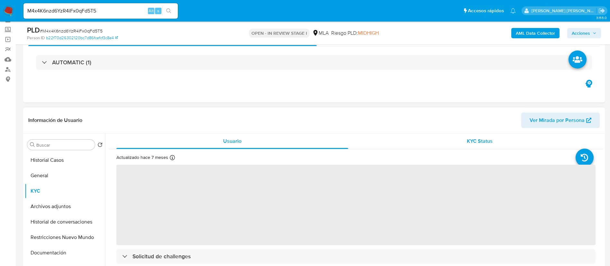
scroll to position [48, 0]
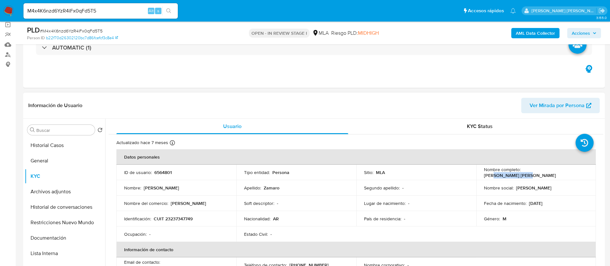
drag, startPoint x: 530, startPoint y: 171, endPoint x: 565, endPoint y: 169, distance: 35.1
click at [556, 172] on p "Dario Fernando Zamaro" at bounding box center [520, 175] width 72 height 6
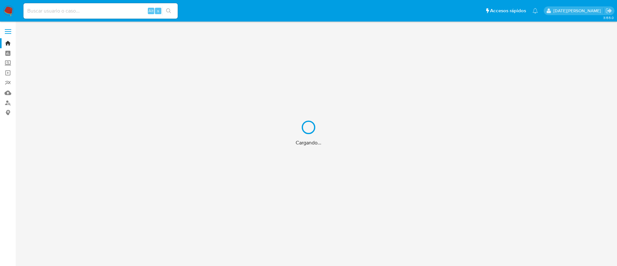
click at [88, 9] on div "Cargando..." at bounding box center [308, 133] width 617 height 266
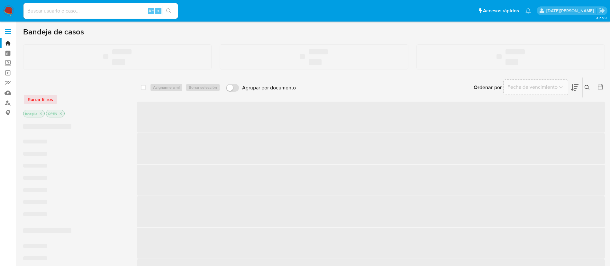
click at [68, 13] on input at bounding box center [100, 11] width 154 height 8
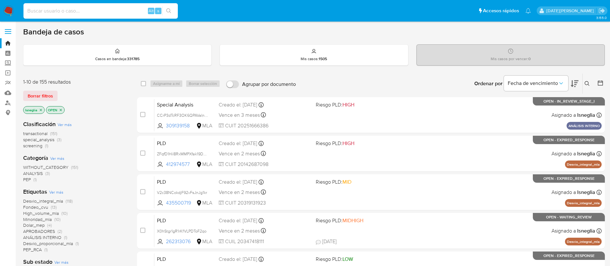
paste input "0u9grrl0UCP9AHeF1GAiXivc"
type input "0u9grrl0UCP9AHeF1GAiXivc"
click at [165, 7] on button "search-icon" at bounding box center [168, 10] width 13 height 9
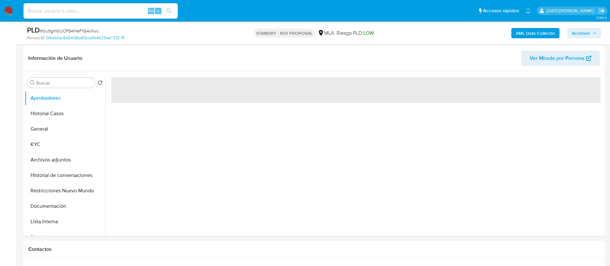
scroll to position [96, 0]
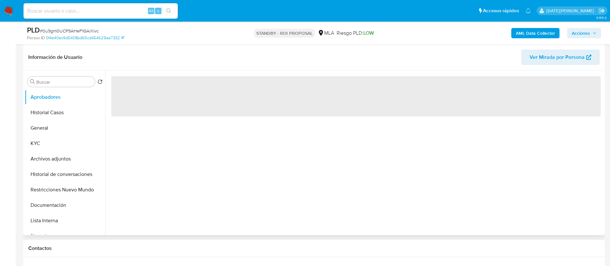
select select "10"
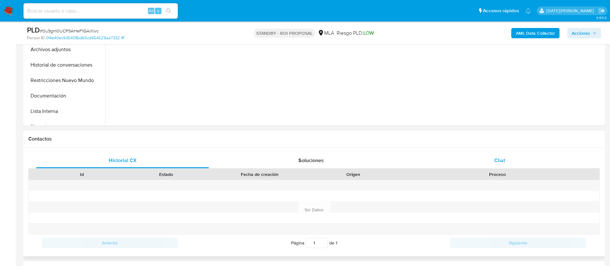
scroll to position [193, 0]
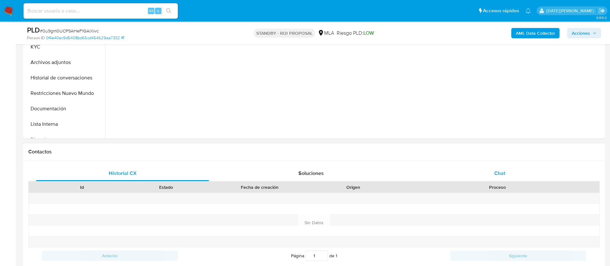
click at [520, 175] on div "Chat" at bounding box center [499, 173] width 173 height 15
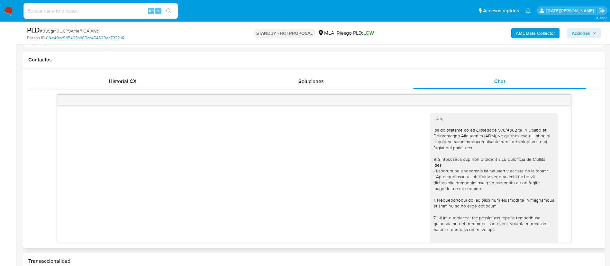
scroll to position [96, 0]
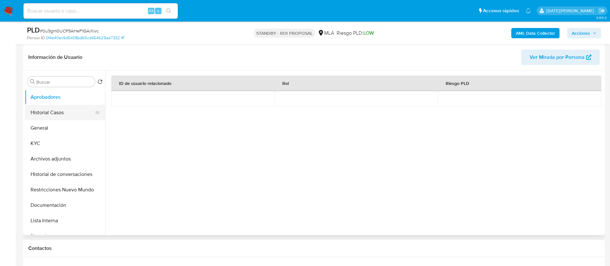
click at [55, 117] on button "Historial Casos" at bounding box center [62, 112] width 75 height 15
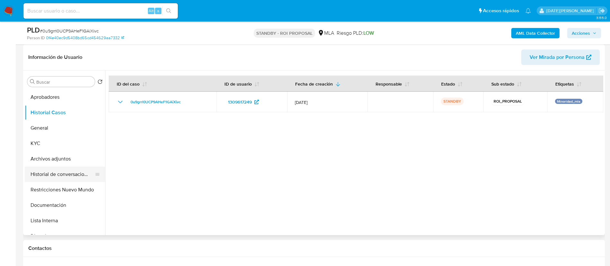
click at [58, 174] on button "Historial de conversaciones" at bounding box center [62, 173] width 75 height 15
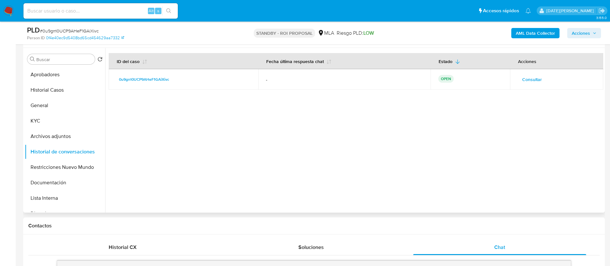
scroll to position [145, 0]
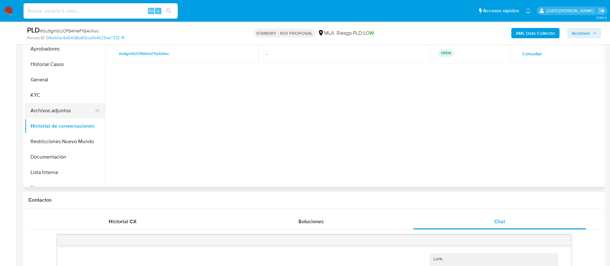
click at [53, 108] on button "Archivos adjuntos" at bounding box center [62, 110] width 75 height 15
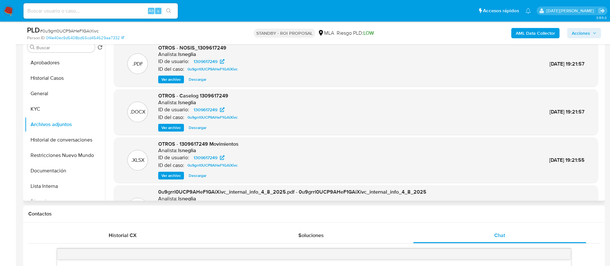
scroll to position [96, 0]
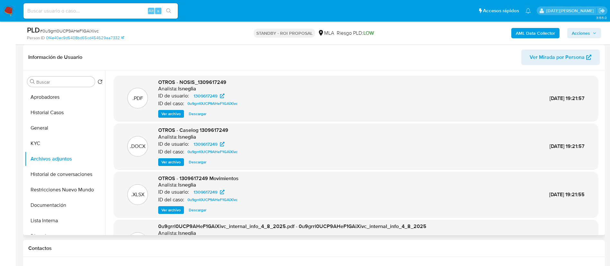
click at [176, 162] on span "Ver archivo" at bounding box center [170, 162] width 19 height 6
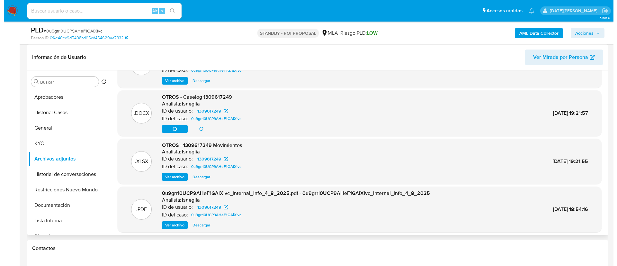
scroll to position [48, 0]
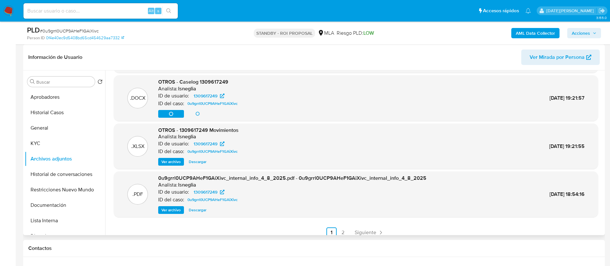
click at [266, 111] on div ".DOCX OTROS - Caselog 1309617249 Analista: lsneglia ID de usuario: 1309617249 I…" at bounding box center [356, 97] width 478 height 39
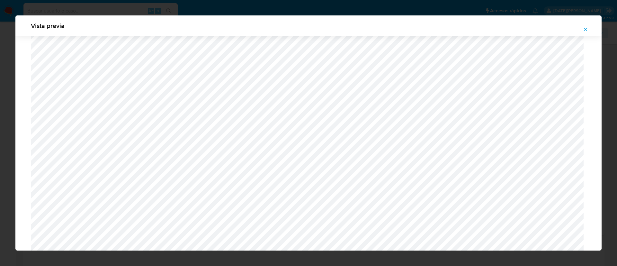
scroll to position [421, 0]
click at [588, 29] on icon "Attachment preview" at bounding box center [585, 29] width 5 height 5
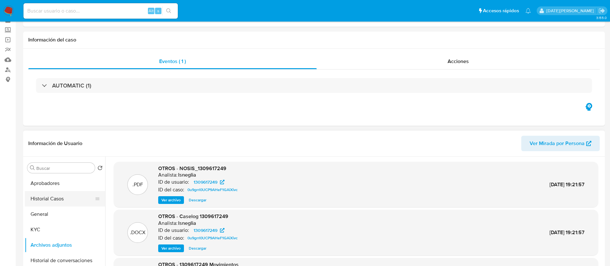
scroll to position [48, 0]
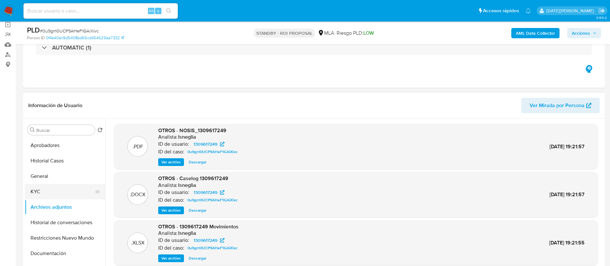
click at [37, 189] on button "KYC" at bounding box center [62, 191] width 75 height 15
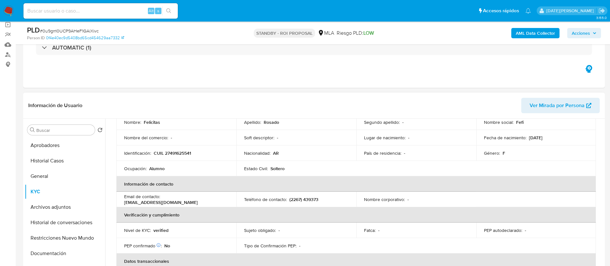
scroll to position [0, 0]
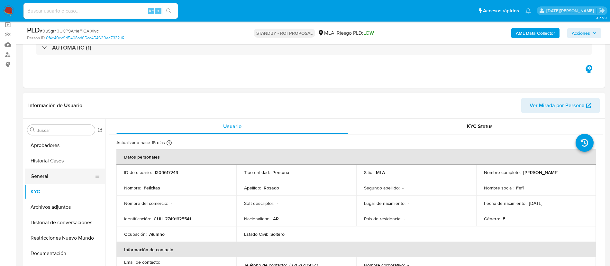
click at [43, 176] on button "General" at bounding box center [62, 175] width 75 height 15
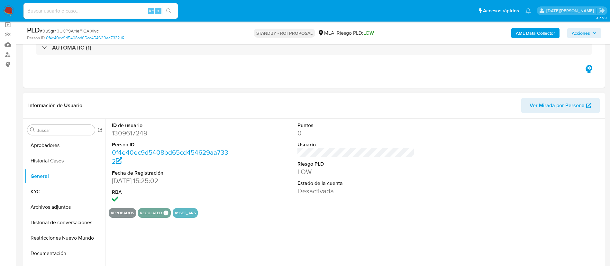
click at [143, 131] on dd "1309617249" at bounding box center [170, 133] width 117 height 9
copy dd "1309617249"
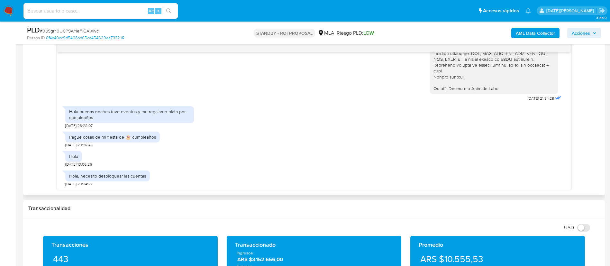
scroll to position [634, 0]
drag, startPoint x: 109, startPoint y: 112, endPoint x: 145, endPoint y: 118, distance: 36.2
click at [145, 118] on div "Hola buenas noches tuve eventos y me regalaron plata por cumpleaños" at bounding box center [129, 115] width 121 height 12
copy div "tuve eventos y me regalaron plata por cumpleaños"
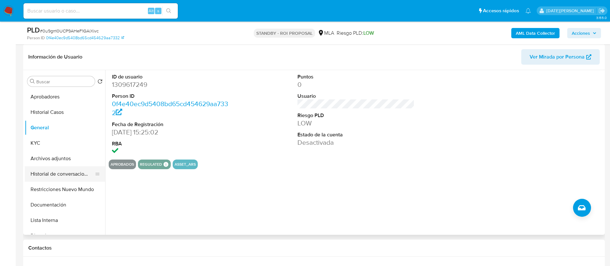
scroll to position [96, 0]
click at [52, 205] on button "Documentación" at bounding box center [62, 204] width 75 height 15
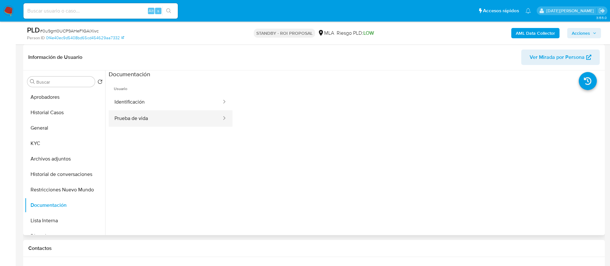
click at [148, 121] on button "Prueba de vida" at bounding box center [165, 118] width 113 height 16
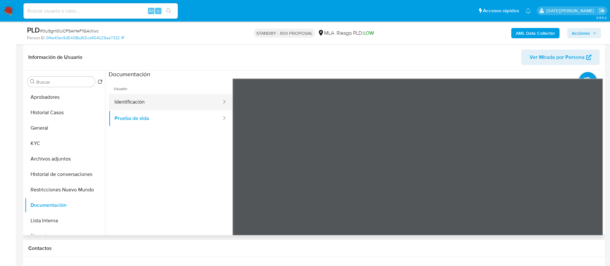
click at [127, 102] on button "Identificación" at bounding box center [165, 102] width 113 height 16
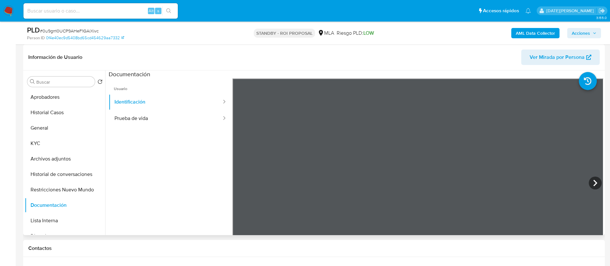
scroll to position [48, 0]
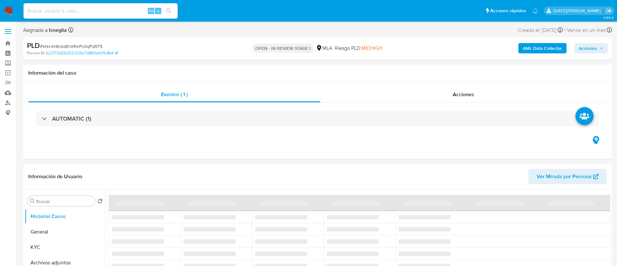
select select "10"
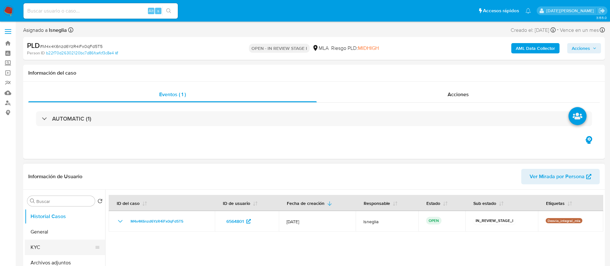
click at [40, 244] on button "KYC" at bounding box center [62, 246] width 75 height 15
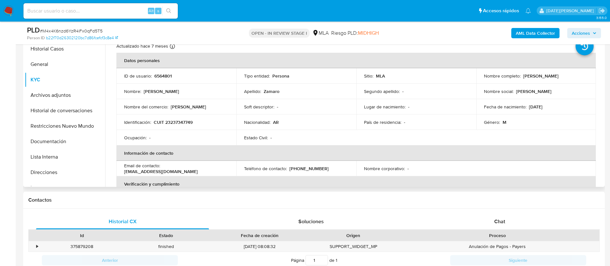
drag, startPoint x: 521, startPoint y: 75, endPoint x: 582, endPoint y: 76, distance: 60.4
click at [582, 76] on div "Nombre completo : [PERSON_NAME]" at bounding box center [536, 76] width 104 height 6
copy p "[PERSON_NAME]"
drag, startPoint x: 154, startPoint y: 123, endPoint x: 204, endPoint y: 123, distance: 50.1
click at [204, 123] on div "Identificación : CUIT 23237347749" at bounding box center [176, 122] width 104 height 6
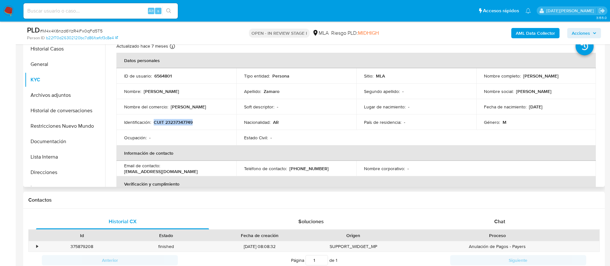
copy p "CUIT 23237347749"
click at [181, 123] on p "CUIT 23237347749" at bounding box center [173, 122] width 39 height 6
copy p "23237347749"
click at [184, 119] on p "CUIT 23237347749" at bounding box center [173, 122] width 39 height 6
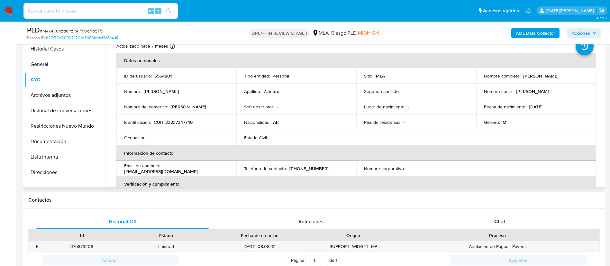
click at [184, 121] on p "CUIT 23237347749" at bounding box center [173, 122] width 39 height 6
copy p "23237347749"
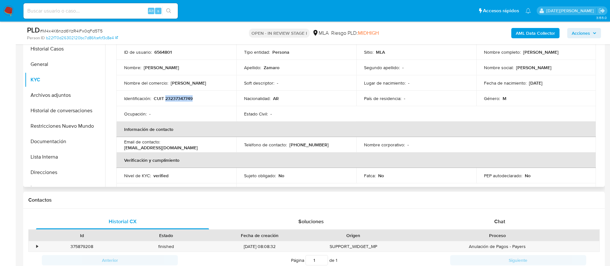
scroll to position [145, 0]
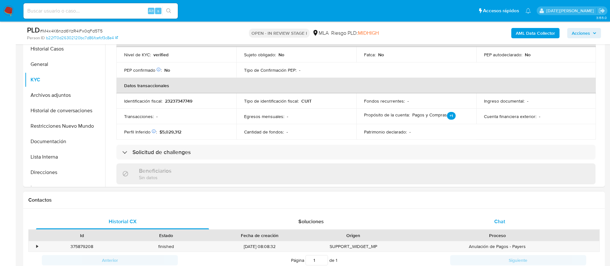
click at [489, 220] on div "Chat" at bounding box center [499, 221] width 173 height 15
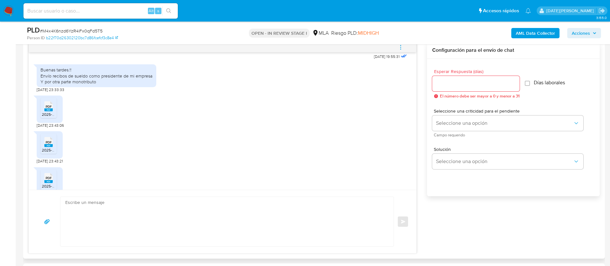
scroll to position [359, 0]
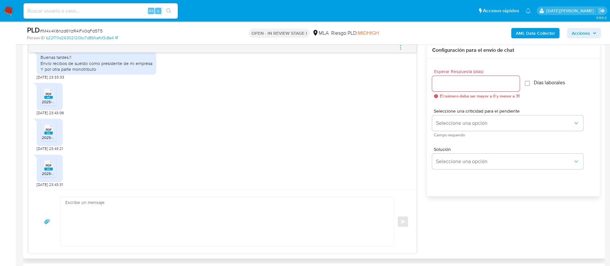
click at [48, 96] on span "PDF" at bounding box center [49, 94] width 6 height 4
click at [47, 132] on span "PDF" at bounding box center [49, 130] width 6 height 4
click at [51, 167] on span "PDF" at bounding box center [49, 165] width 6 height 4
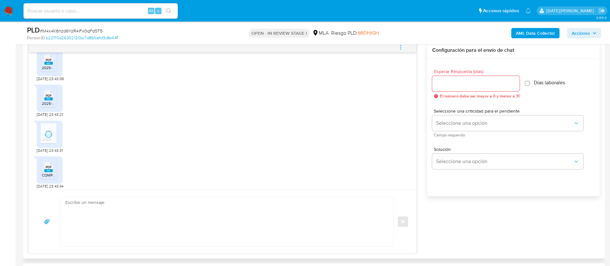
scroll to position [407, 0]
click at [48, 167] on span "PDF" at bounding box center [49, 165] width 6 height 4
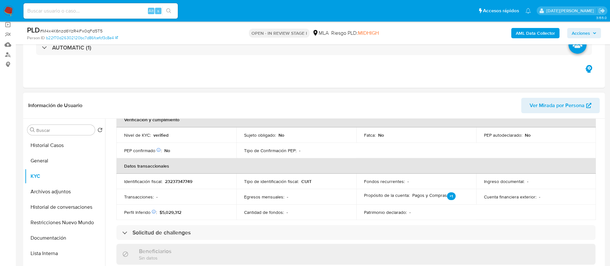
scroll to position [103, 0]
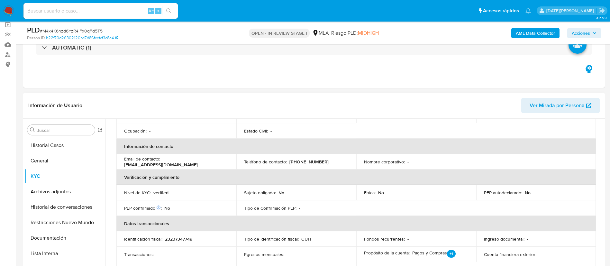
click at [176, 236] on p "23237347749" at bounding box center [178, 239] width 27 height 6
copy p "23237347749"
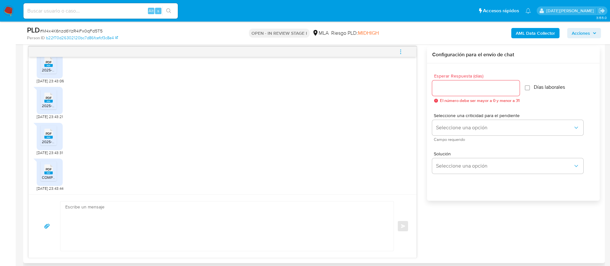
scroll to position [386, 0]
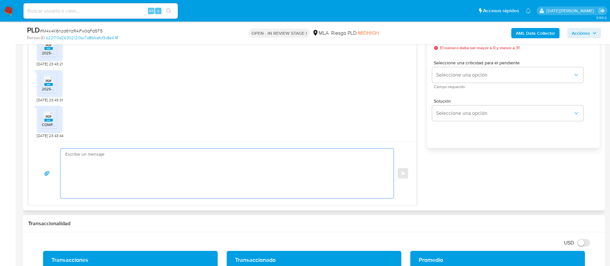
click at [169, 173] on textarea at bounding box center [225, 172] width 320 height 49
click at [102, 157] on textarea "Ho" at bounding box center [225, 172] width 320 height 49
paste textarea "30718694821"
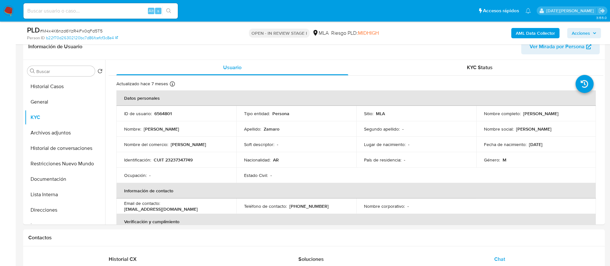
scroll to position [48, 0]
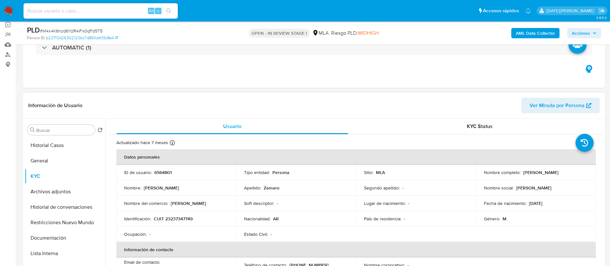
drag, startPoint x: 521, startPoint y: 173, endPoint x: 567, endPoint y: 178, distance: 46.2
click at [567, 178] on td "Nombre completo : [PERSON_NAME]" at bounding box center [536, 172] width 120 height 15
copy p "[PERSON_NAME]"
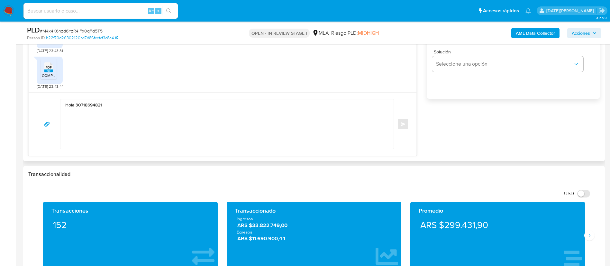
scroll to position [386, 0]
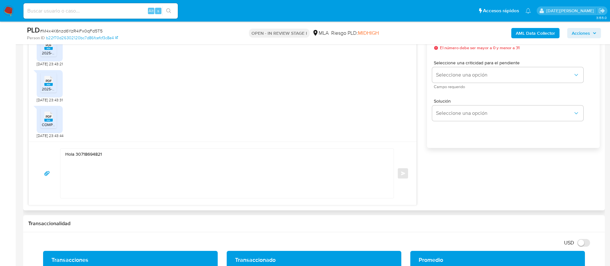
click at [88, 153] on textarea "Hola 30718694821" at bounding box center [225, 172] width 320 height 49
paste textarea "[PERSON_NAME]"
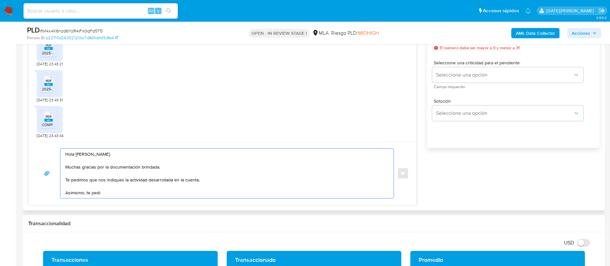
click at [213, 179] on textarea "Hola [PERSON_NAME]. Muchas gracias por la documentación brindada. Te pedimos qu…" at bounding box center [225, 172] width 320 height 49
click at [212, 188] on textarea "Hola [PERSON_NAME]. Muchas gracias por la documentación brindada. Te pedimos qu…" at bounding box center [225, 172] width 320 height 49
click at [203, 193] on textarea "Hola [PERSON_NAME]. Muchas gracias por la documentación brindada. Te pedimos qu…" at bounding box center [225, 172] width 320 height 49
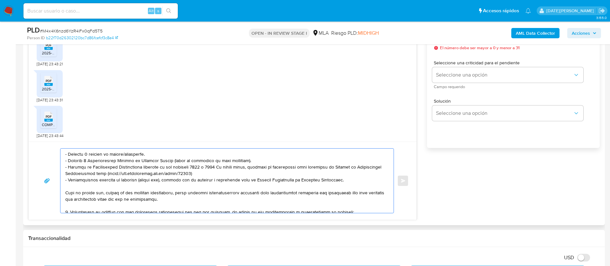
scroll to position [48, 0]
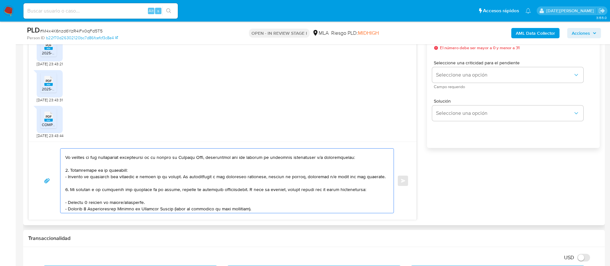
drag, startPoint x: 175, startPoint y: 177, endPoint x: 371, endPoint y: 178, distance: 196.0
click at [371, 178] on textarea at bounding box center [225, 180] width 320 height 64
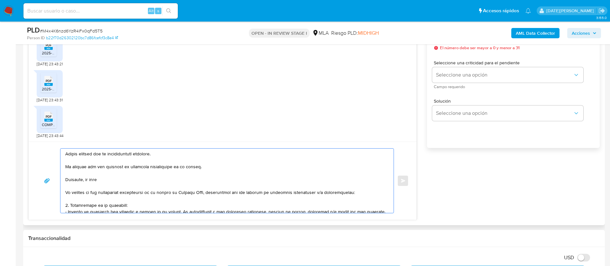
scroll to position [0, 0]
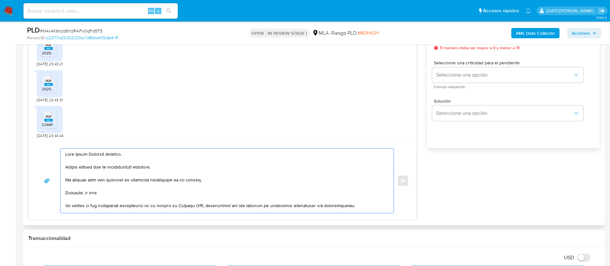
click at [214, 183] on textarea at bounding box center [225, 180] width 320 height 64
click at [212, 176] on textarea at bounding box center [225, 180] width 320 height 64
paste textarea "De corresponder a una actividad comercial, indicar el nombre, domicilio y/o sit…"
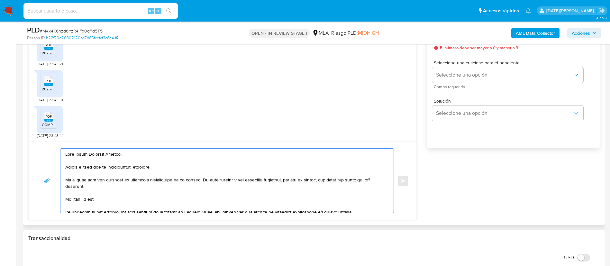
click at [121, 201] on textarea at bounding box center [225, 180] width 320 height 64
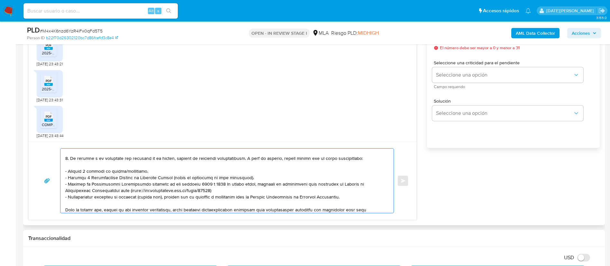
scroll to position [96, 0]
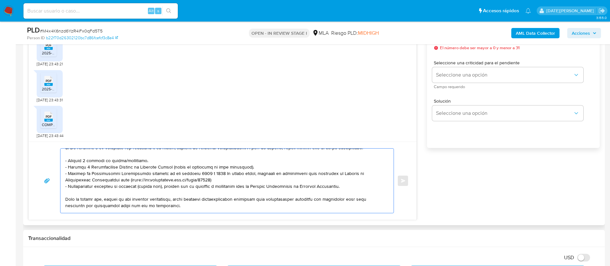
drag, startPoint x: 64, startPoint y: 164, endPoint x: 131, endPoint y: 184, distance: 69.8
click at [131, 184] on div at bounding box center [225, 180] width 330 height 64
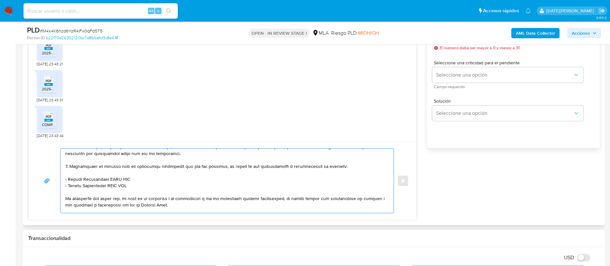
scroll to position [139, 0]
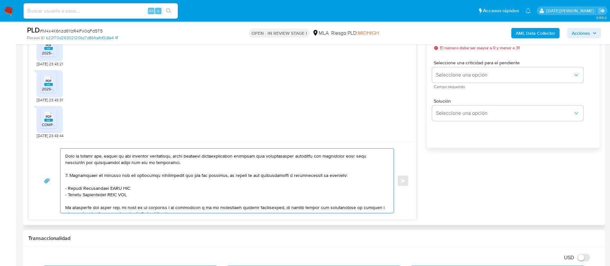
drag, startPoint x: 93, startPoint y: 170, endPoint x: 74, endPoint y: 172, distance: 19.1
click at [73, 170] on textarea at bounding box center [225, 180] width 320 height 64
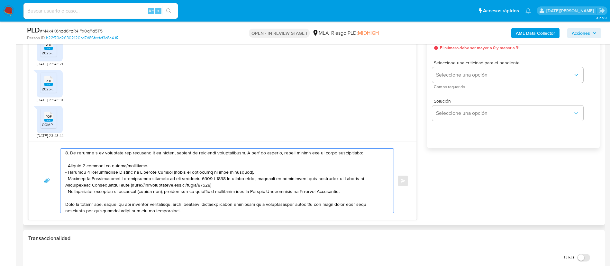
scroll to position [43, 0]
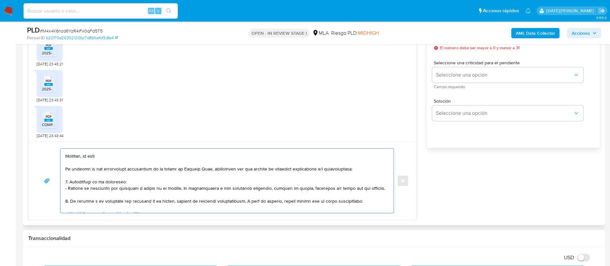
click at [138, 183] on textarea at bounding box center [225, 180] width 320 height 64
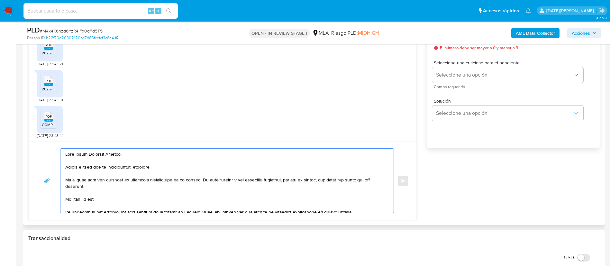
click at [118, 199] on textarea at bounding box center [225, 180] width 320 height 64
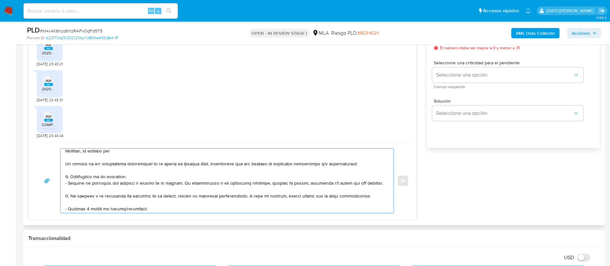
click at [64, 166] on div at bounding box center [225, 180] width 330 height 64
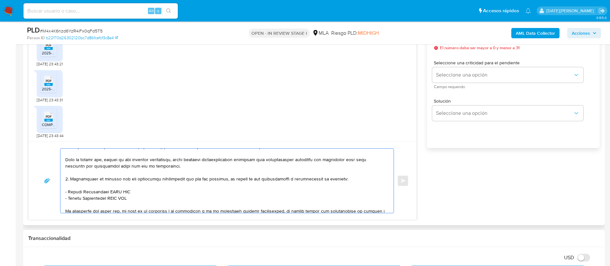
scroll to position [145, 0]
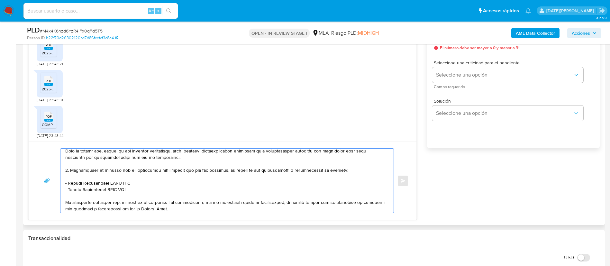
drag, startPoint x: 65, startPoint y: 165, endPoint x: 93, endPoint y: 171, distance: 28.6
click at [93, 171] on textarea at bounding box center [225, 180] width 320 height 64
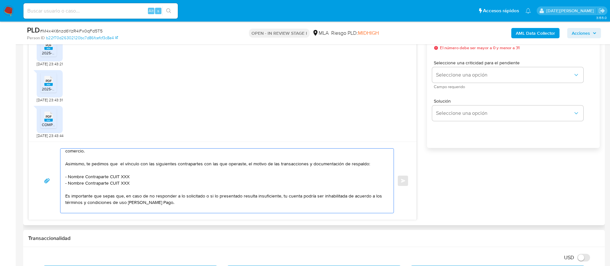
scroll to position [29, 0]
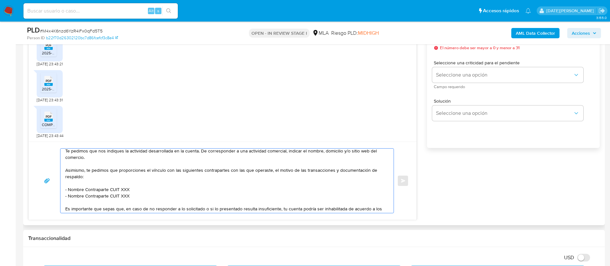
click at [162, 192] on textarea "Hola Dario Fernando Zamaro. Muchas gracias por la documentación brindada. Te pe…" at bounding box center [225, 180] width 320 height 64
click at [138, 172] on textarea "Hola Dario Fernando Zamaro. Muchas gracias por la documentación brindada. Te pe…" at bounding box center [225, 180] width 320 height 64
click at [129, 171] on textarea "Hola Dario Fernando Zamaro. Muchas gracias por la documentación brindada. Te pe…" at bounding box center [225, 180] width 320 height 64
click at [188, 176] on textarea "Hola Dario Fernando Zamaro. Muchas gracias por la documentación brindada. Te pe…" at bounding box center [225, 180] width 320 height 64
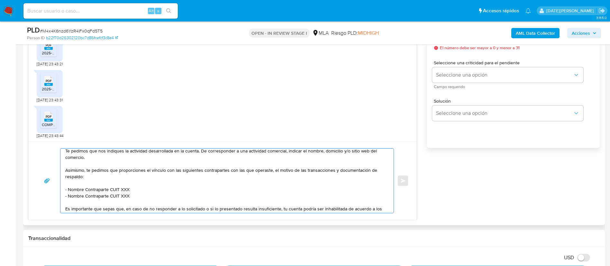
drag, startPoint x: 69, startPoint y: 190, endPoint x: 129, endPoint y: 191, distance: 60.4
click at [129, 191] on textarea "Hola Dario Fernando Zamaro. Muchas gracias por la documentación brindada. Te pe…" at bounding box center [225, 180] width 320 height 64
paste textarea "Horacio Nicolas Ramazzi Gabrielli"
drag, startPoint x: 68, startPoint y: 197, endPoint x: 133, endPoint y: 199, distance: 64.6
click at [133, 199] on textarea "Hola Dario Fernando Zamaro. Muchas gracias por la documentación brindada. Te pe…" at bounding box center [225, 180] width 320 height 64
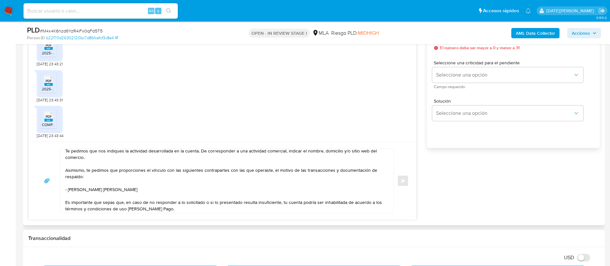
click at [137, 200] on textarea "Hola Dario Fernando Zamaro. Muchas gracias por la documentación brindada. Te pe…" at bounding box center [225, 180] width 320 height 64
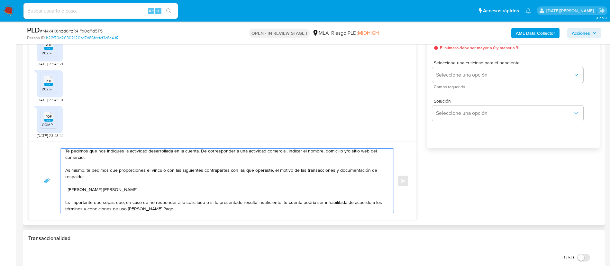
click at [132, 196] on textarea "Hola Dario Fernando Zamaro. Muchas gracias por la documentación brindada. Te pe…" at bounding box center [225, 180] width 320 height 64
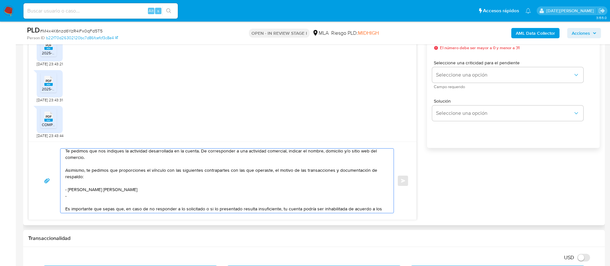
paste textarea "Mauricio Cartellone"
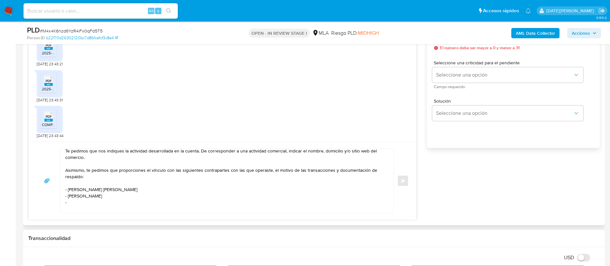
drag, startPoint x: 93, startPoint y: 206, endPoint x: 87, endPoint y: 207, distance: 5.8
click at [93, 206] on textarea "Hola Dario Fernando Zamaro. Muchas gracias por la documentación brindada. Te pe…" at bounding box center [225, 180] width 320 height 64
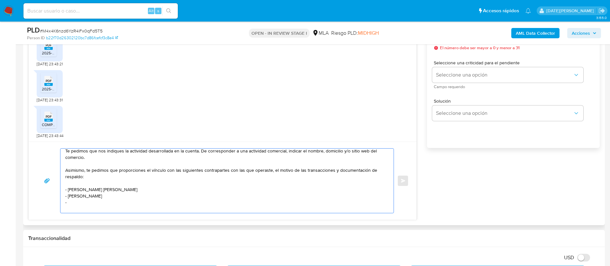
paste textarea "[PERSON_NAME]"
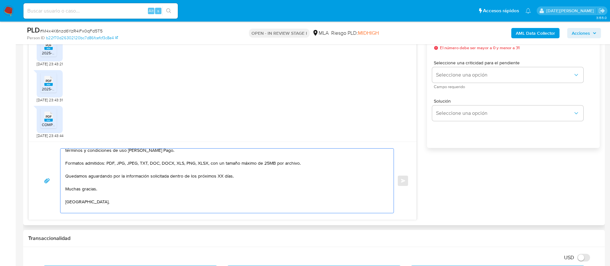
scroll to position [105, 0]
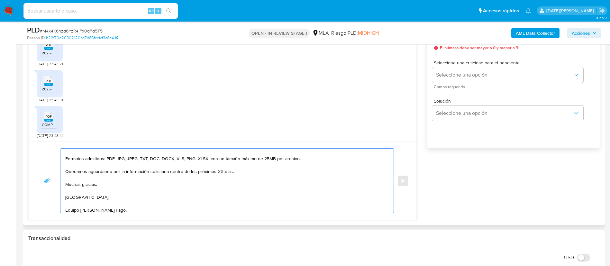
click at [218, 177] on textarea "Hola Dario Fernando Zamaro. Muchas gracias por la documentación brindada. Te pe…" at bounding box center [225, 180] width 320 height 64
click at [219, 178] on textarea "Hola Dario Fernando Zamaro. Muchas gracias por la documentación brindada. Te pe…" at bounding box center [225, 180] width 320 height 64
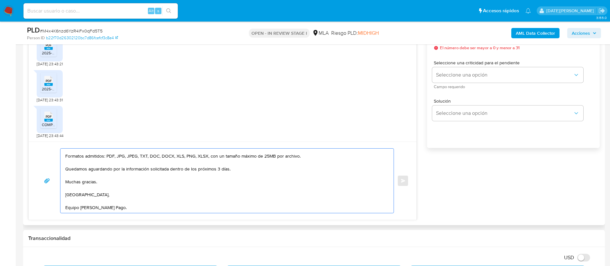
scroll to position [129, 0]
type textarea "Hola Dario Fernando Zamaro. Muchas gracias por la documentación brindada. Te pe…"
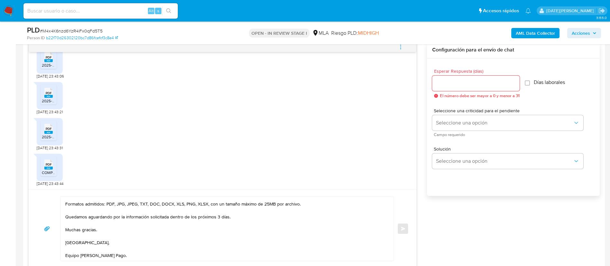
scroll to position [337, 0]
click at [464, 85] on input "Esperar Respuesta (días)" at bounding box center [475, 83] width 87 height 8
type input "3"
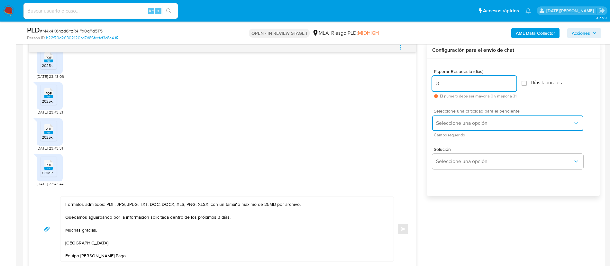
click at [467, 128] on button "Seleccione una opción" at bounding box center [507, 122] width 151 height 15
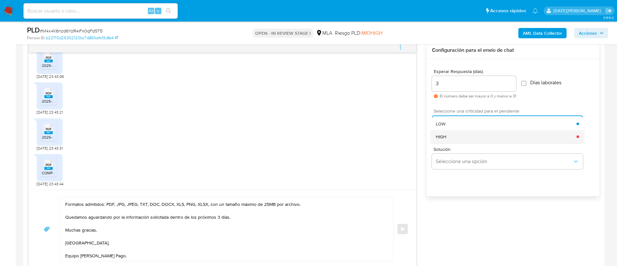
click at [462, 135] on div "HIGH" at bounding box center [506, 136] width 141 height 13
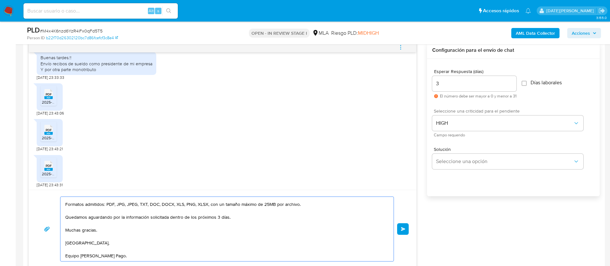
scroll to position [87, 0]
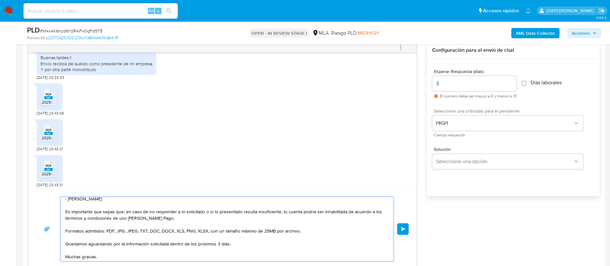
click at [401, 227] on span "Enviar" at bounding box center [403, 229] width 4 height 4
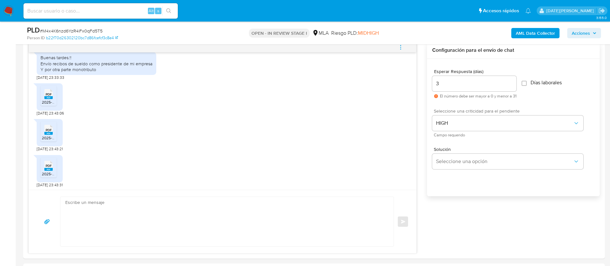
scroll to position [636, 0]
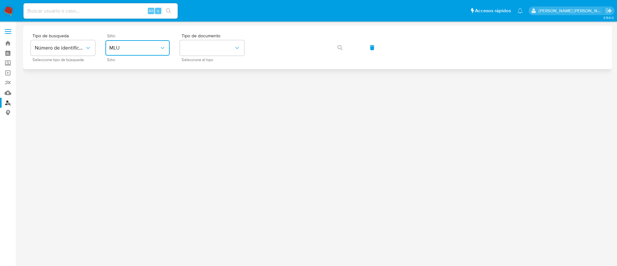
click at [137, 42] on button "MLU" at bounding box center [137, 47] width 64 height 15
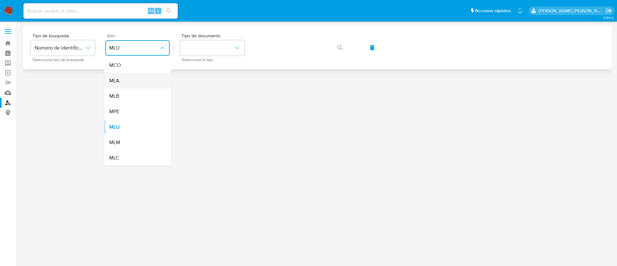
click at [136, 81] on div "MLA" at bounding box center [135, 80] width 53 height 15
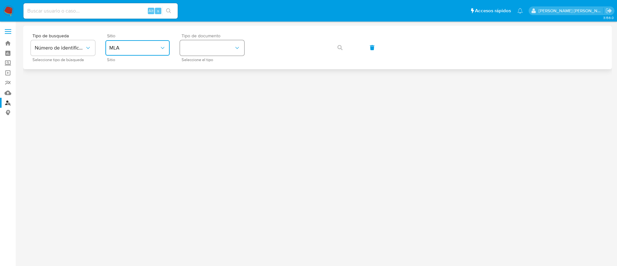
click at [218, 51] on button "identificationType" at bounding box center [212, 47] width 64 height 15
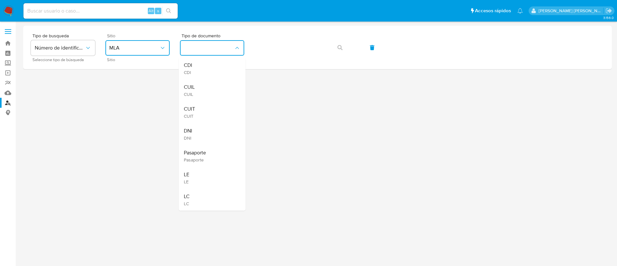
click at [216, 88] on div "CUIL CUIL" at bounding box center [210, 90] width 53 height 22
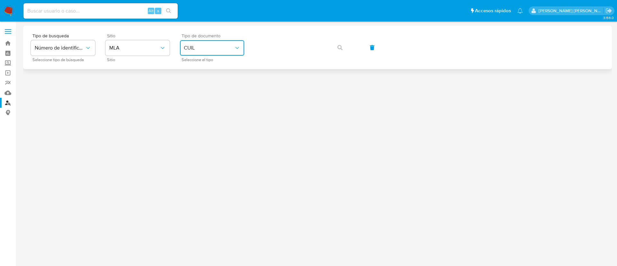
click at [232, 43] on button "CUIL" at bounding box center [212, 47] width 64 height 15
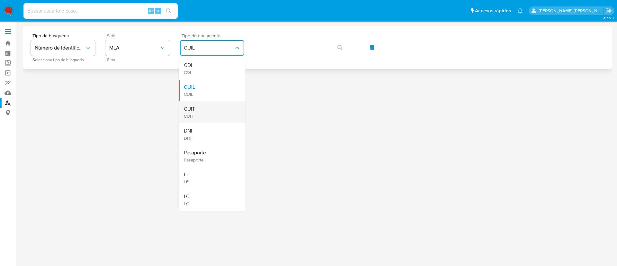
click at [208, 110] on div "CUIT CUIT" at bounding box center [210, 112] width 53 height 22
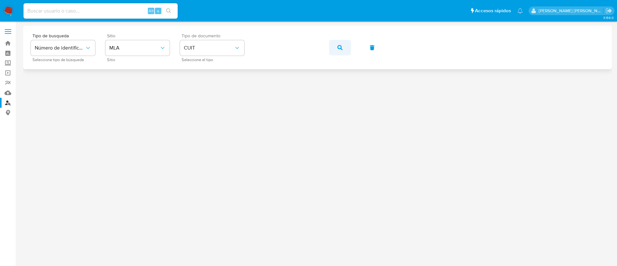
click at [341, 45] on icon "button" at bounding box center [339, 47] width 5 height 5
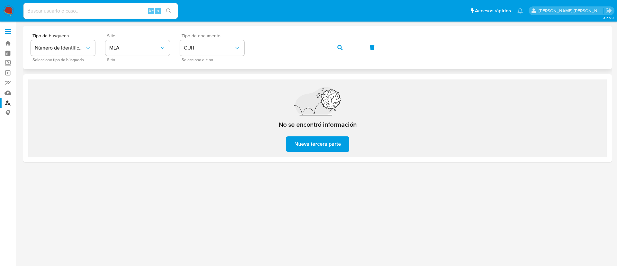
click at [338, 51] on span "button" at bounding box center [339, 47] width 5 height 14
click at [336, 50] on button "button" at bounding box center [340, 47] width 22 height 15
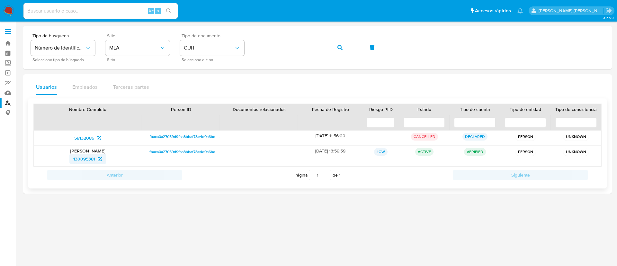
click at [88, 158] on span "130095381" at bounding box center [84, 159] width 22 height 10
click at [344, 48] on button "button" at bounding box center [340, 47] width 22 height 15
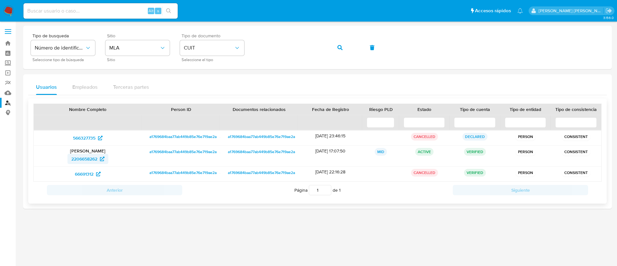
click at [79, 158] on span "2206658262" at bounding box center [84, 159] width 26 height 10
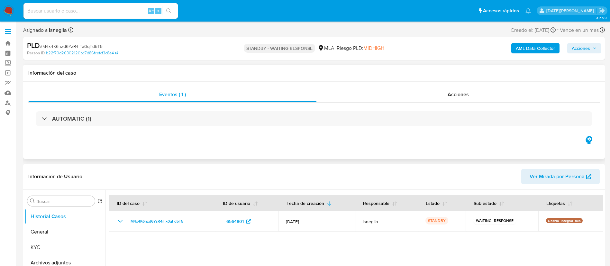
select select "10"
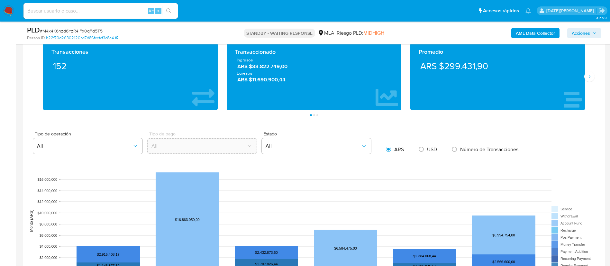
scroll to position [434, 0]
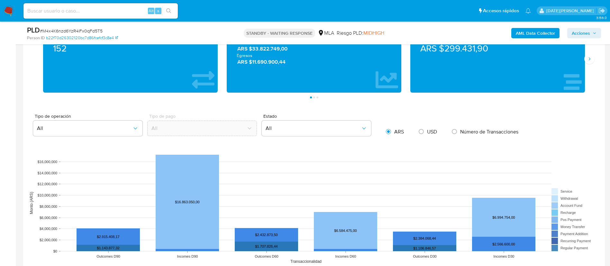
click at [104, 10] on input at bounding box center [100, 11] width 154 height 8
paste input "CCrP3dTcRF3OK6QPAVaInMiq"
type input "CCrP3dTcRF3OK6QPAVaInMiq"
click at [170, 10] on icon "search-icon" at bounding box center [168, 10] width 5 height 5
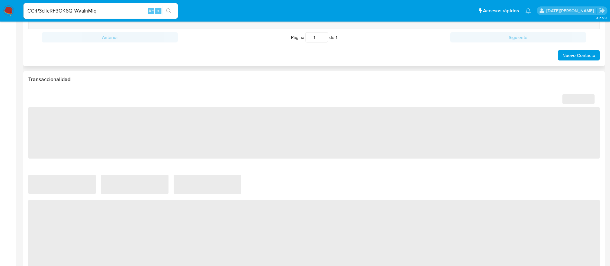
select select "10"
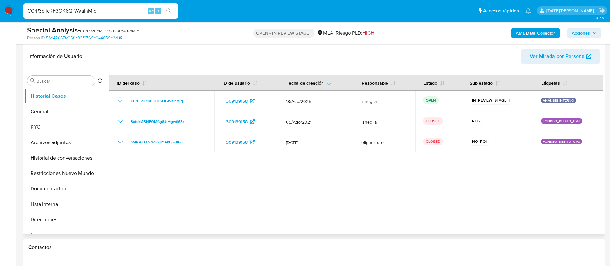
scroll to position [96, 0]
click at [46, 111] on button "General" at bounding box center [62, 112] width 75 height 15
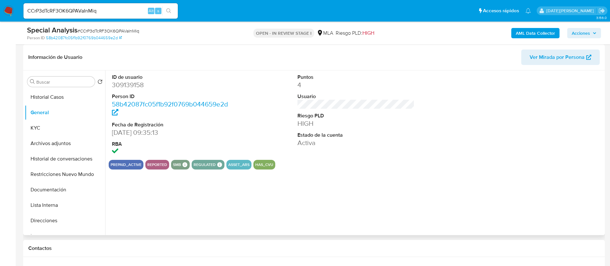
click at [130, 90] on dl "ID de usuario 309139158 Person ID 58b42087fc05f1b92f0769b044659e2d Fecha de Reg…" at bounding box center [170, 115] width 117 height 83
click at [129, 85] on dd "309139158" at bounding box center [170, 84] width 117 height 9
copy dd "309139158"
click at [44, 126] on button "KYC" at bounding box center [62, 127] width 75 height 15
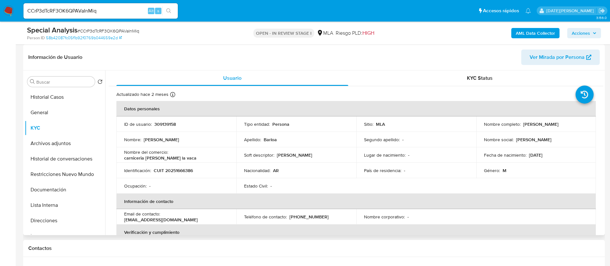
drag, startPoint x: 521, startPoint y: 125, endPoint x: 562, endPoint y: 123, distance: 41.5
click at [562, 123] on div "Nombre completo : Jorge Daniel Barloa" at bounding box center [536, 124] width 104 height 6
copy p "Jorge Daniel Barloa"
drag, startPoint x: 153, startPoint y: 171, endPoint x: 192, endPoint y: 171, distance: 38.6
click at [192, 171] on div "Identificación : CUIT 20251666386" at bounding box center [176, 170] width 104 height 6
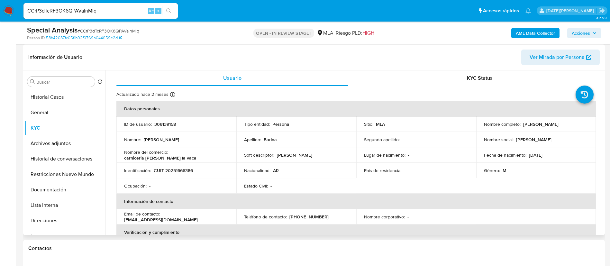
drag, startPoint x: 183, startPoint y: 170, endPoint x: 163, endPoint y: 175, distance: 20.0
click at [163, 175] on td "Identificación : CUIT 20251666386" at bounding box center [176, 170] width 120 height 15
drag, startPoint x: 154, startPoint y: 169, endPoint x: 193, endPoint y: 168, distance: 39.5
click at [193, 168] on p "CUIT 20251666386" at bounding box center [173, 170] width 39 height 6
copy p "CUIT 20251666386"
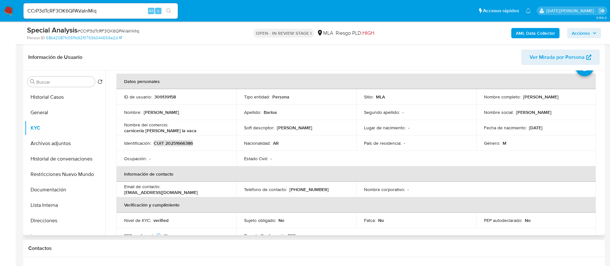
scroll to position [48, 0]
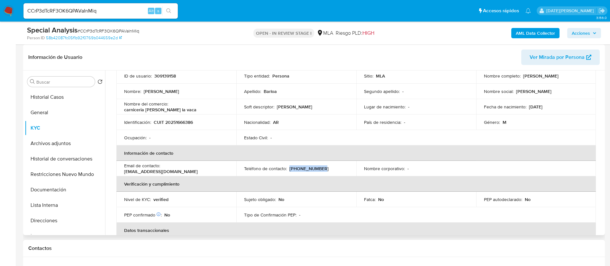
drag, startPoint x: 287, startPoint y: 169, endPoint x: 318, endPoint y: 170, distance: 30.9
click at [318, 170] on div "Teléfono de contacto : (266) 4612714" at bounding box center [296, 169] width 104 height 6
copy p "(266) 4612714"
drag, startPoint x: 163, startPoint y: 167, endPoint x: 214, endPoint y: 168, distance: 51.1
click at [214, 168] on div "Email de contacto : jbarloa@hotmail.com" at bounding box center [176, 169] width 104 height 12
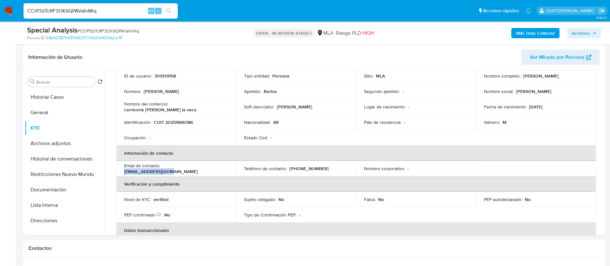
copy p "jbarloa@hotmail.com"
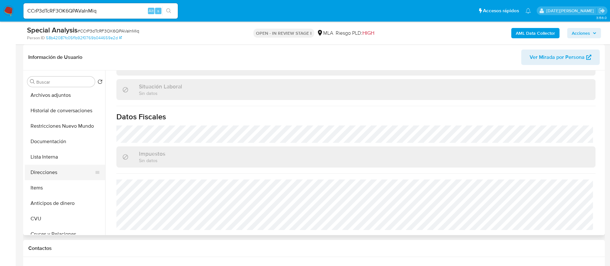
click at [51, 172] on button "Direcciones" at bounding box center [62, 172] width 75 height 15
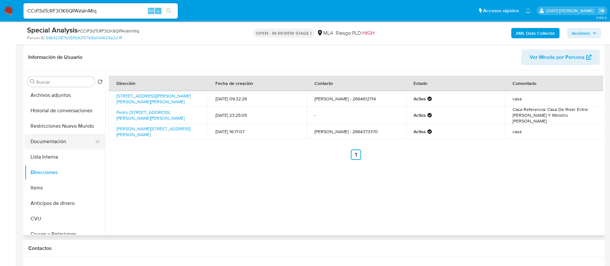
scroll to position [0, 0]
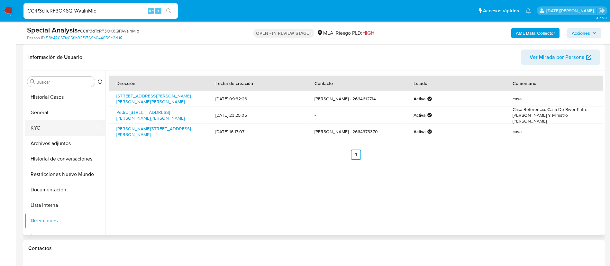
click at [57, 126] on button "KYC" at bounding box center [62, 127] width 75 height 15
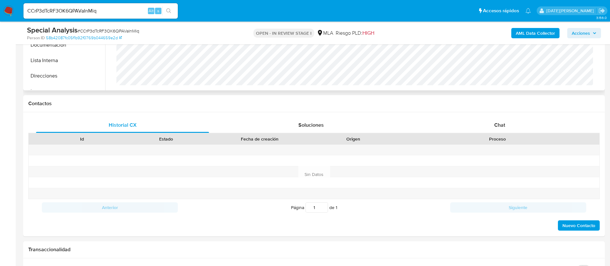
scroll to position [289, 0]
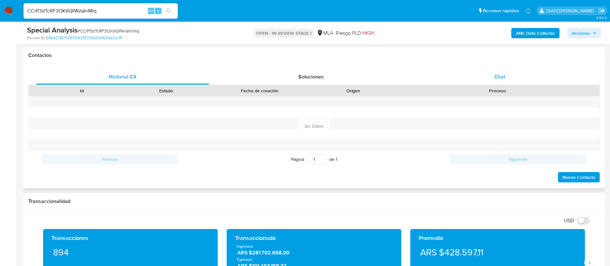
click at [501, 72] on div "Chat" at bounding box center [499, 76] width 173 height 15
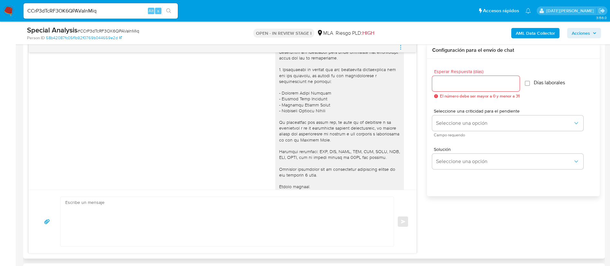
scroll to position [233, 0]
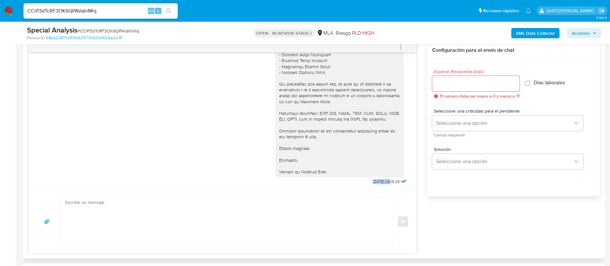
drag, startPoint x: 356, startPoint y: 182, endPoint x: 377, endPoint y: 183, distance: 20.6
click at [377, 183] on div "Hola, Jorge Daniel Barloa. En función de las operaciones registradas en tu cuen…" at bounding box center [341, 13] width 133 height 346
copy span "18/08/2025"
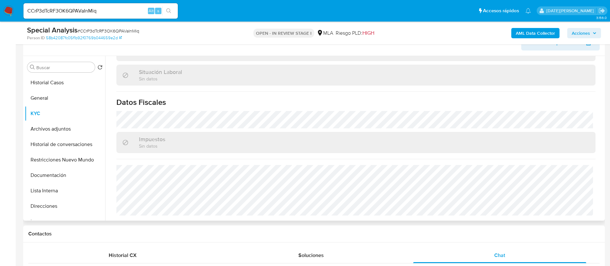
scroll to position [96, 0]
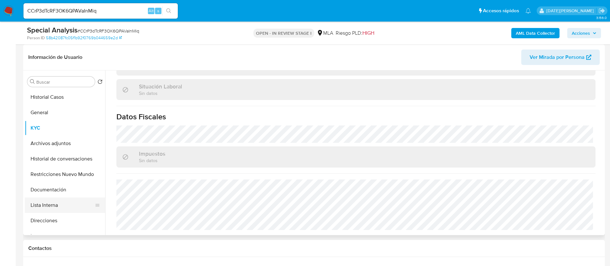
click at [51, 207] on button "Lista Interna" at bounding box center [62, 204] width 75 height 15
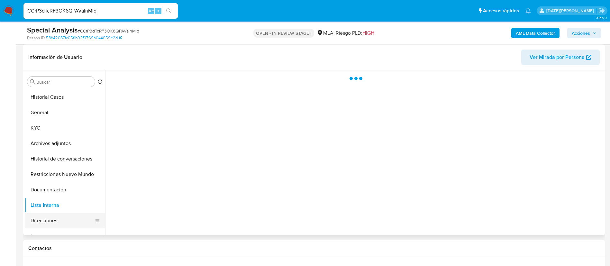
scroll to position [0, 0]
click at [48, 219] on button "Direcciones" at bounding box center [62, 220] width 75 height 15
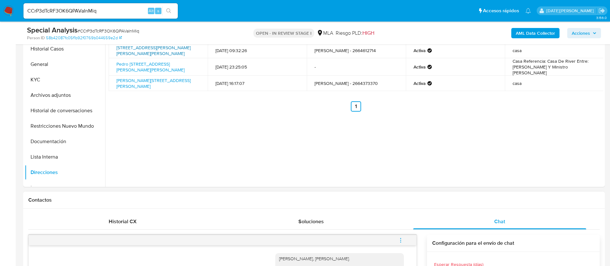
scroll to position [48, 0]
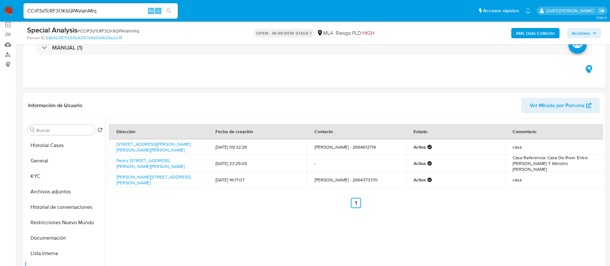
click at [563, 104] on span "Ver Mirada por Persona" at bounding box center [556, 105] width 55 height 15
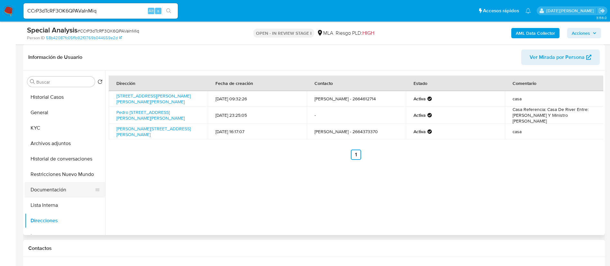
drag, startPoint x: 51, startPoint y: 192, endPoint x: 54, endPoint y: 190, distance: 3.3
click at [51, 192] on button "Documentación" at bounding box center [62, 189] width 75 height 15
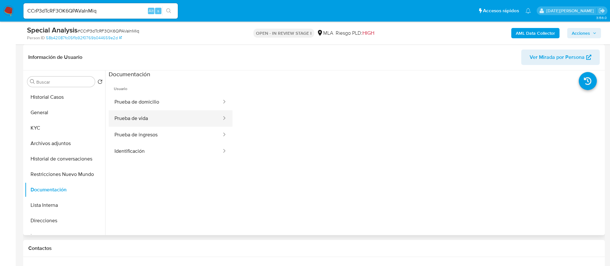
click at [165, 118] on button "Prueba de vida" at bounding box center [165, 118] width 113 height 16
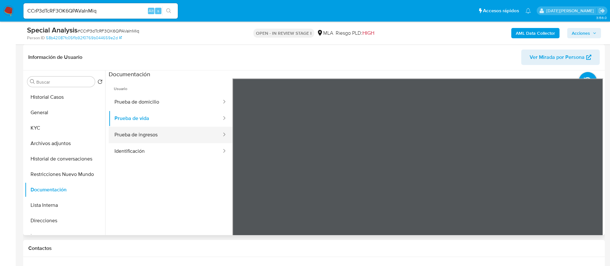
click at [139, 136] on button "Prueba de ingresos" at bounding box center [165, 135] width 113 height 16
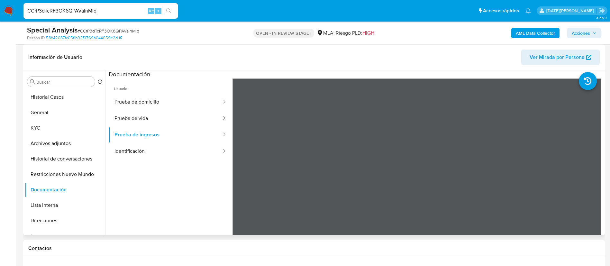
click at [145, 93] on span "Usuario" at bounding box center [171, 85] width 124 height 15
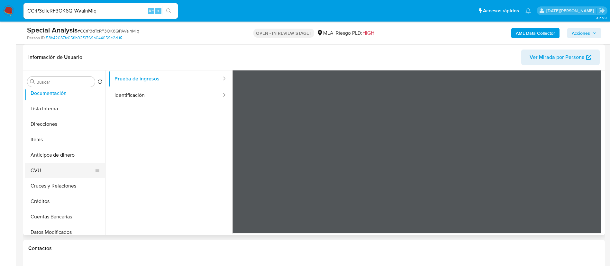
click at [49, 168] on button "CVU" at bounding box center [62, 170] width 75 height 15
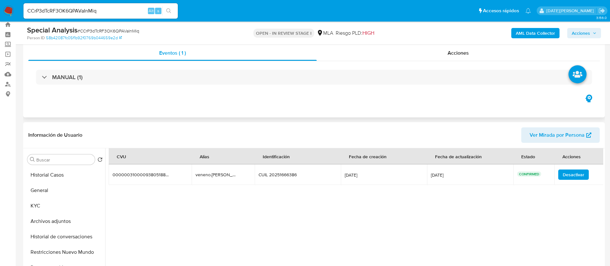
scroll to position [0, 0]
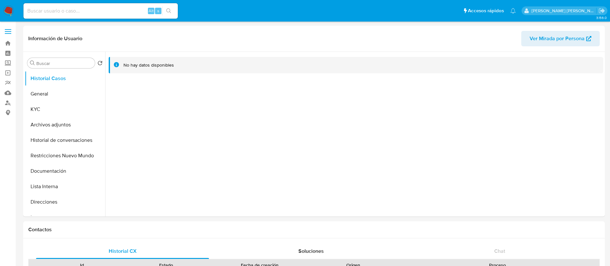
select select "10"
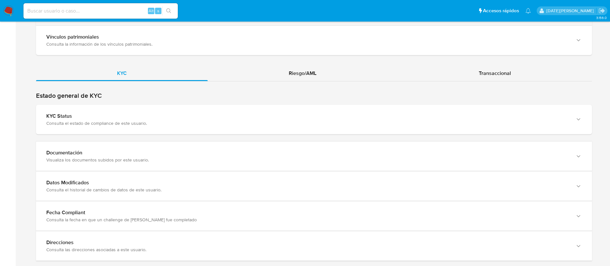
scroll to position [568, 0]
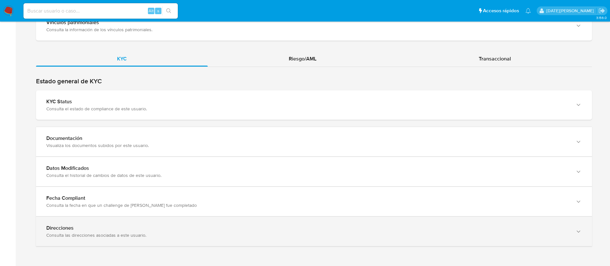
click at [208, 234] on div "Consulta las direcciones asociadas a este usuario." at bounding box center [307, 235] width 522 height 6
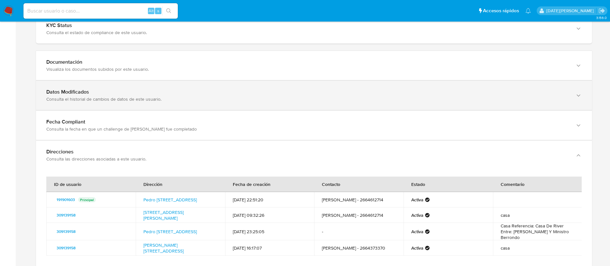
scroll to position [664, 0]
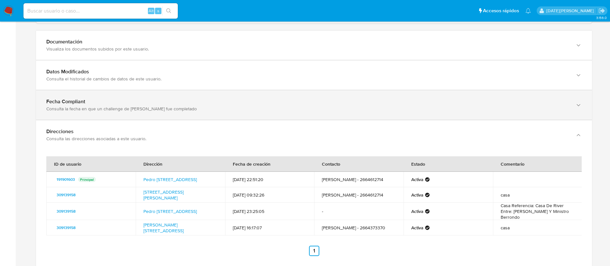
click at [136, 101] on div "Fecha Compliant" at bounding box center [307, 101] width 522 height 6
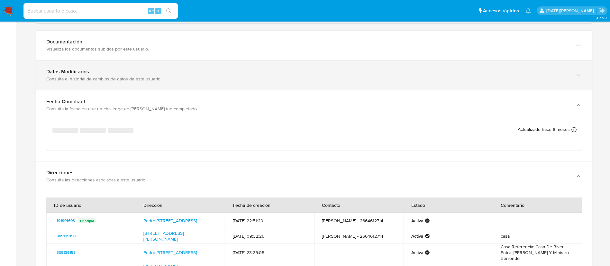
click at [150, 73] on div "Datos Modificados" at bounding box center [307, 71] width 522 height 6
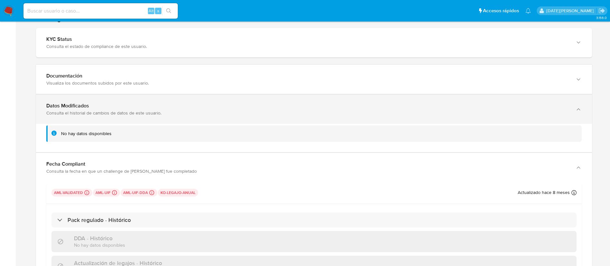
scroll to position [616, 0]
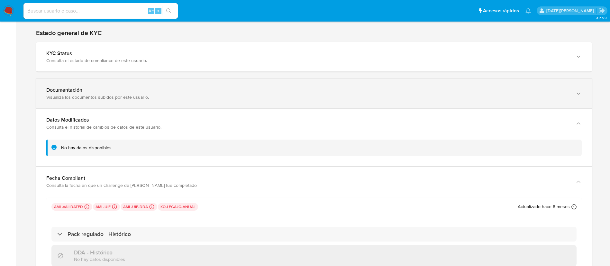
click at [154, 94] on div "Visualiza los documentos subidos por este usuario." at bounding box center [307, 97] width 522 height 6
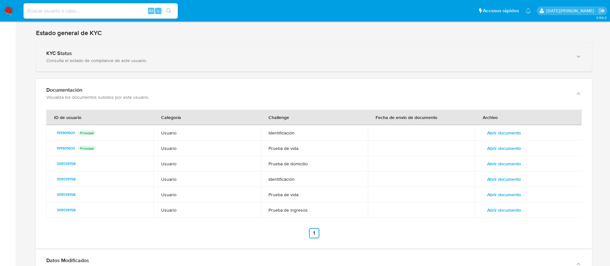
click at [147, 62] on div "Consulta el estado de compliance de este usuario." at bounding box center [307, 61] width 522 height 6
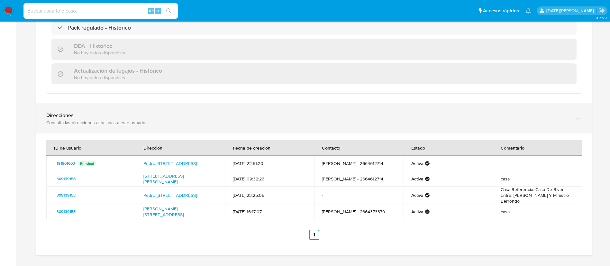
scroll to position [1343, 0]
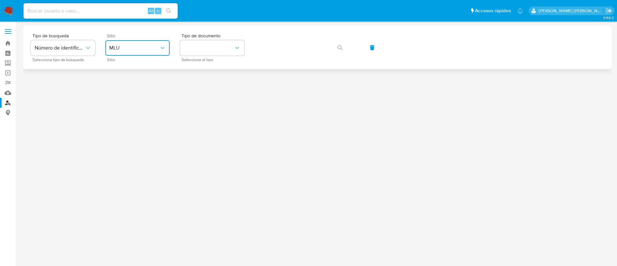
click at [154, 50] on span "MLU" at bounding box center [134, 48] width 50 height 6
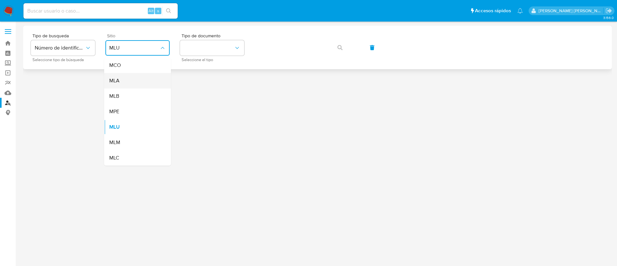
click at [136, 79] on div "MLA" at bounding box center [135, 80] width 53 height 15
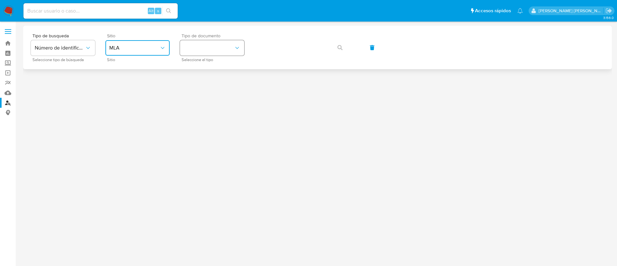
click at [230, 45] on button "identificationType" at bounding box center [212, 47] width 64 height 15
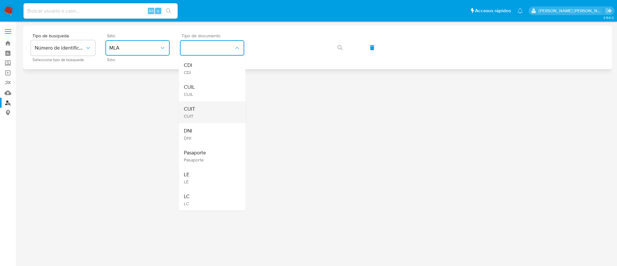
click at [217, 110] on div "CUIT CUIT" at bounding box center [210, 112] width 53 height 22
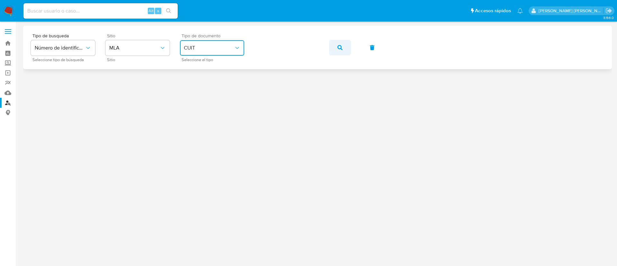
click at [336, 44] on button "button" at bounding box center [340, 47] width 22 height 15
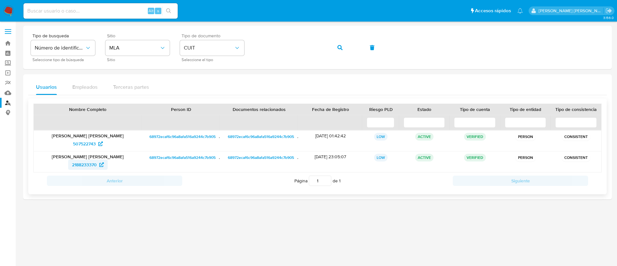
click at [90, 162] on span "2188233370" at bounding box center [84, 164] width 25 height 10
click at [336, 50] on button "button" at bounding box center [340, 47] width 22 height 15
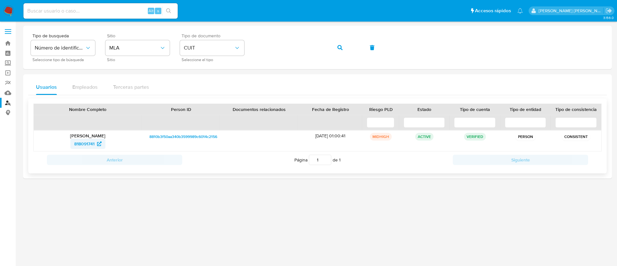
click at [92, 142] on span "818091741" at bounding box center [84, 144] width 20 height 10
click at [336, 49] on button "button" at bounding box center [340, 47] width 22 height 15
click at [88, 143] on span "1512522799" at bounding box center [84, 144] width 23 height 10
click at [346, 46] on button "button" at bounding box center [340, 47] width 22 height 15
click at [90, 144] on span "321574498" at bounding box center [84, 144] width 22 height 10
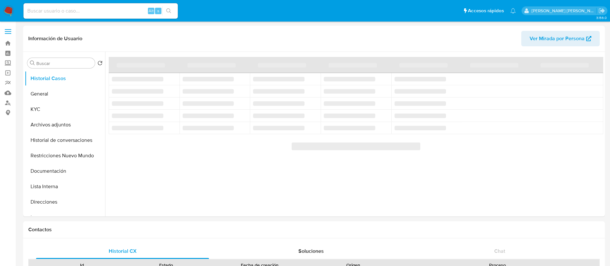
select select "10"
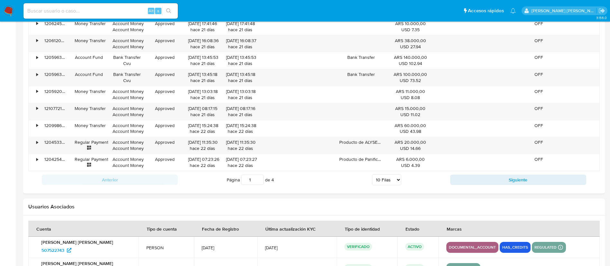
scroll to position [739, 0]
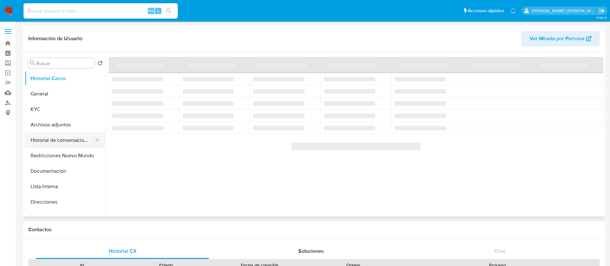
select select "10"
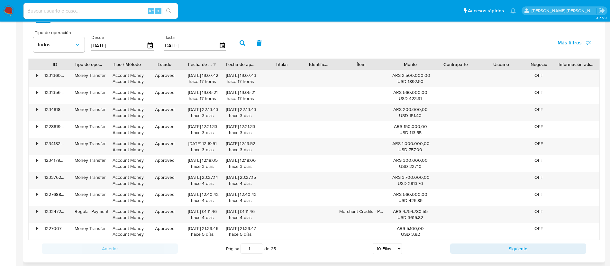
scroll to position [689, 0]
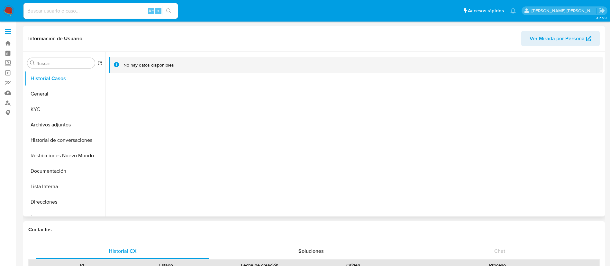
select select "10"
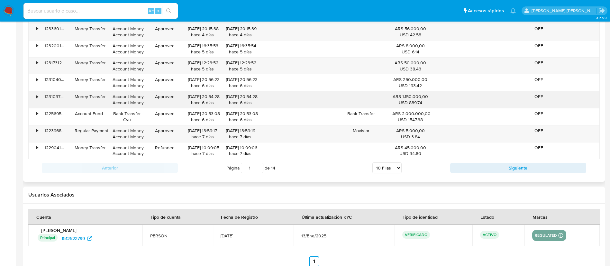
scroll to position [674, 0]
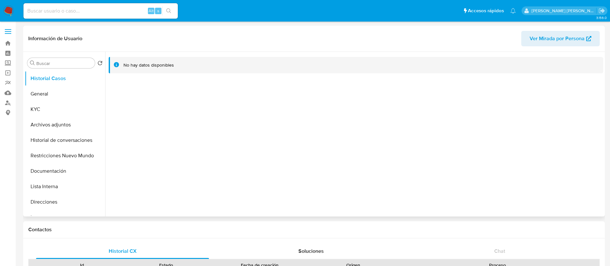
select select "10"
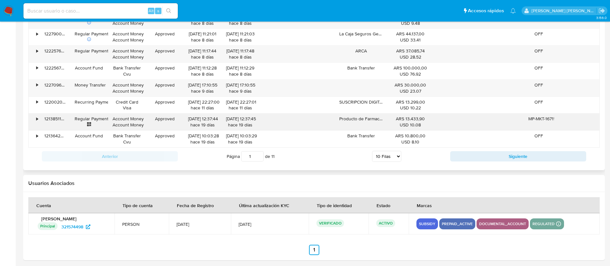
scroll to position [718, 0]
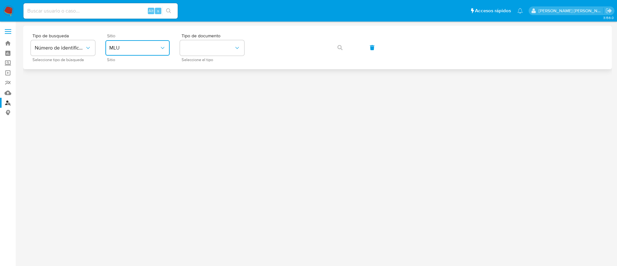
click at [122, 43] on button "MLU" at bounding box center [137, 47] width 64 height 15
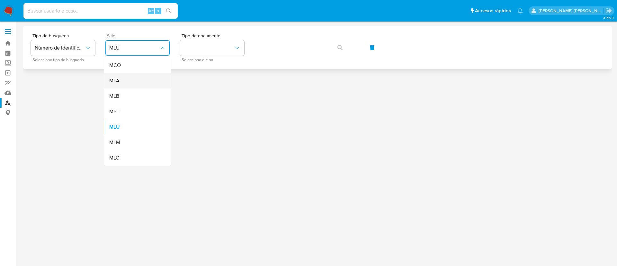
click at [133, 80] on div "MLA" at bounding box center [135, 80] width 53 height 15
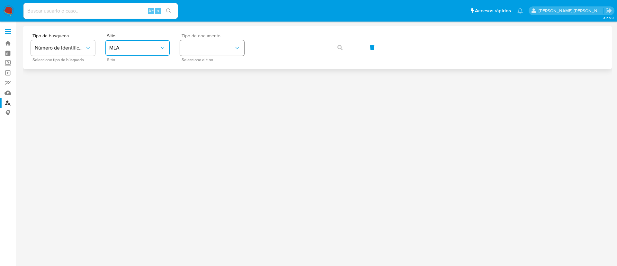
click at [220, 45] on button "identificationType" at bounding box center [212, 47] width 64 height 15
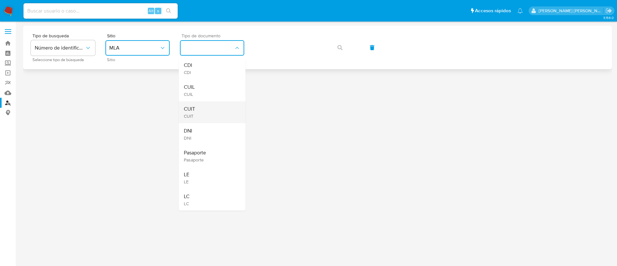
click at [207, 117] on div "CUIT CUIT" at bounding box center [210, 112] width 53 height 22
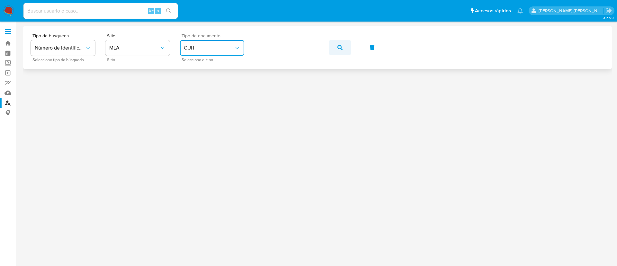
click at [344, 48] on button "button" at bounding box center [340, 47] width 22 height 15
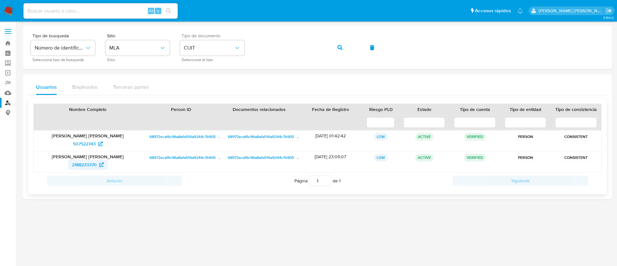
click at [96, 166] on span "2188233370" at bounding box center [84, 164] width 25 height 10
click at [334, 46] on button "button" at bounding box center [340, 47] width 22 height 15
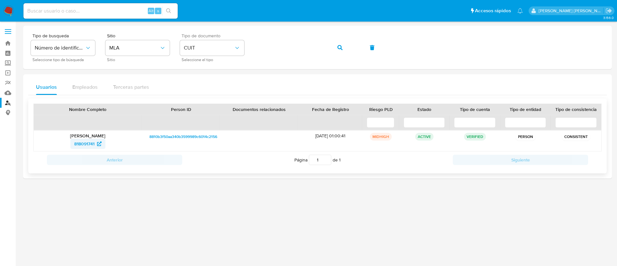
click at [84, 142] on span "818091741" at bounding box center [84, 144] width 20 height 10
click at [340, 48] on icon "button" at bounding box center [339, 47] width 5 height 5
click at [84, 143] on span "1512522799" at bounding box center [84, 144] width 23 height 10
click at [342, 46] on icon "button" at bounding box center [339, 47] width 5 height 5
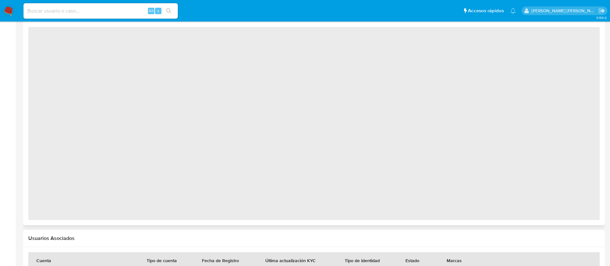
select select "10"
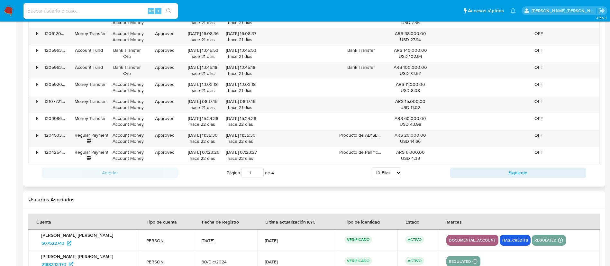
scroll to position [739, 0]
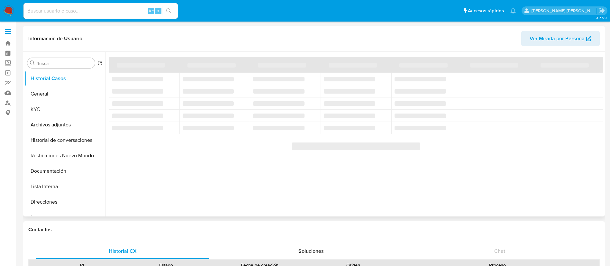
select select "10"
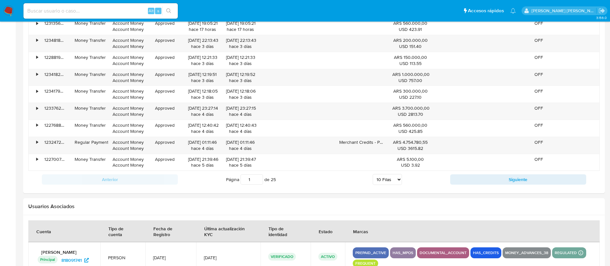
scroll to position [689, 0]
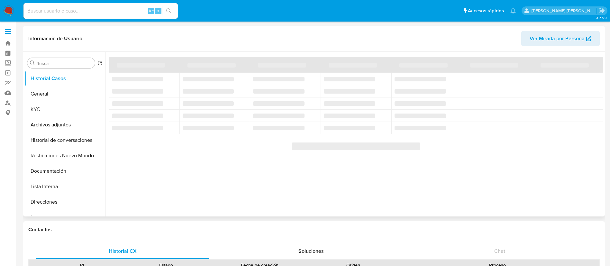
select select "10"
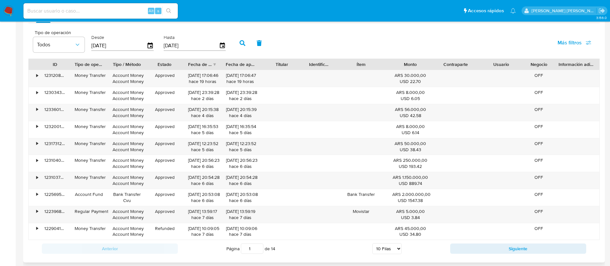
scroll to position [674, 0]
